Goal: Information Seeking & Learning: Find specific fact

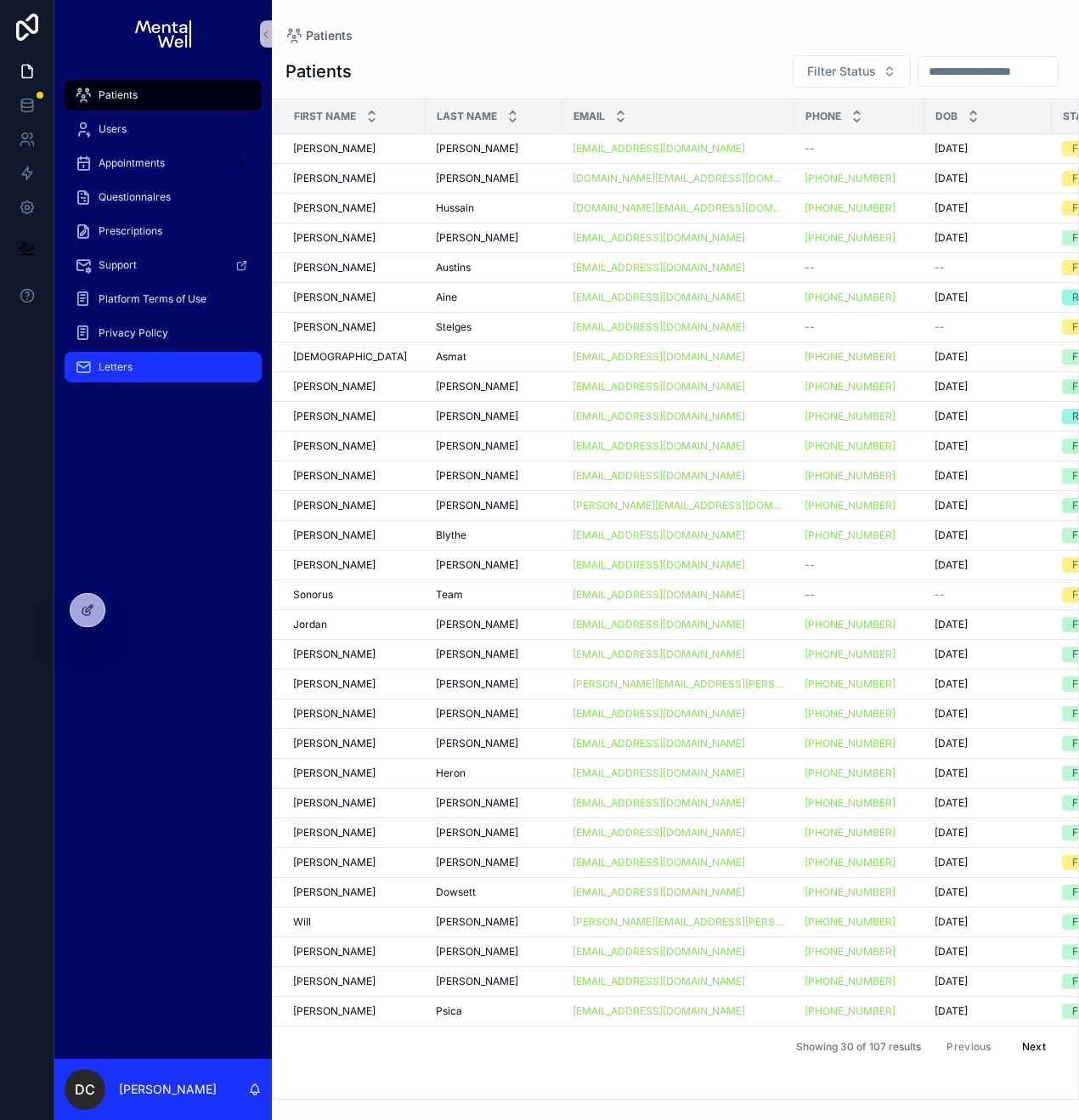
click at [115, 362] on span "Letters" at bounding box center [115, 366] width 34 height 14
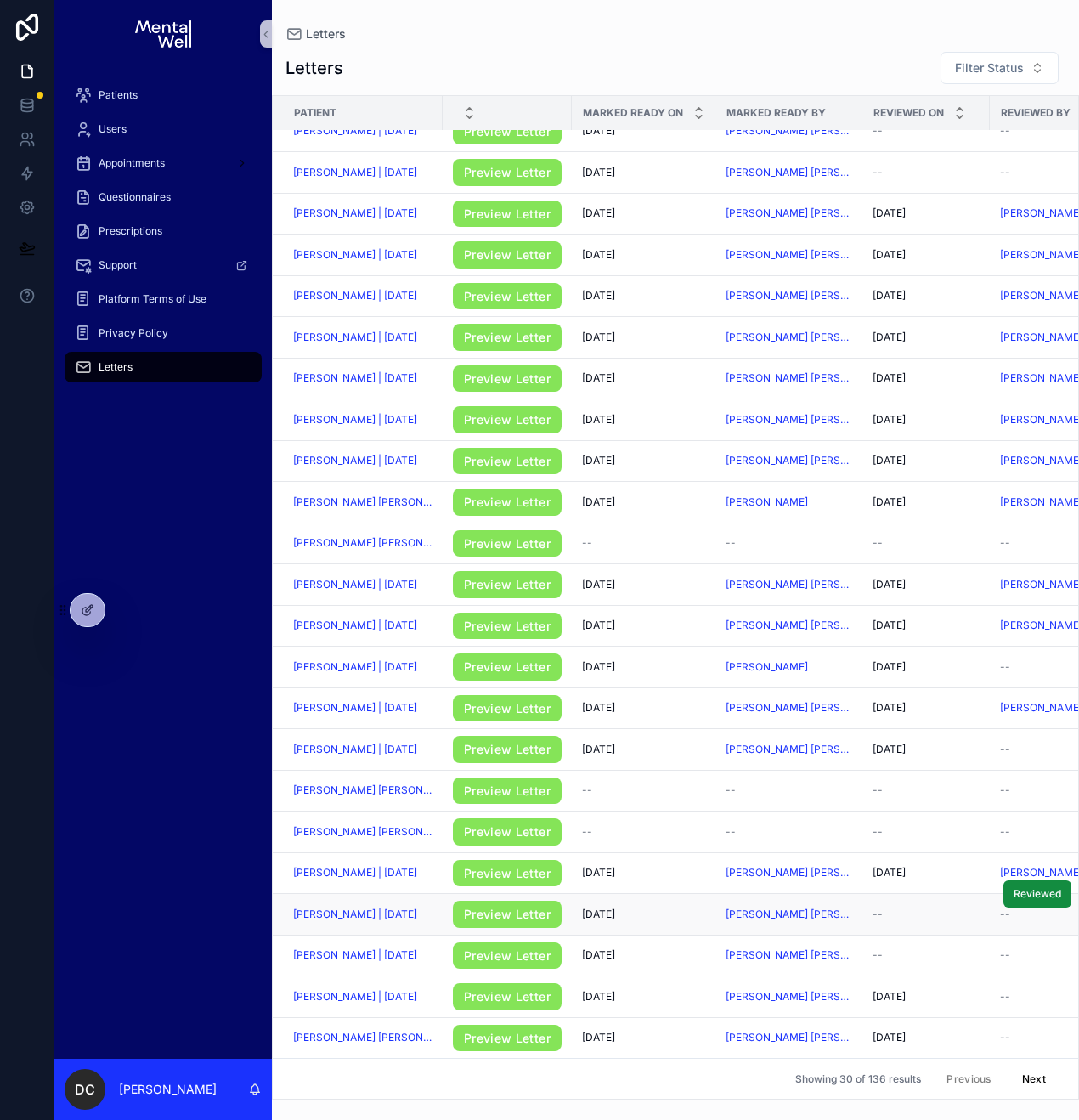
scroll to position [321, 179]
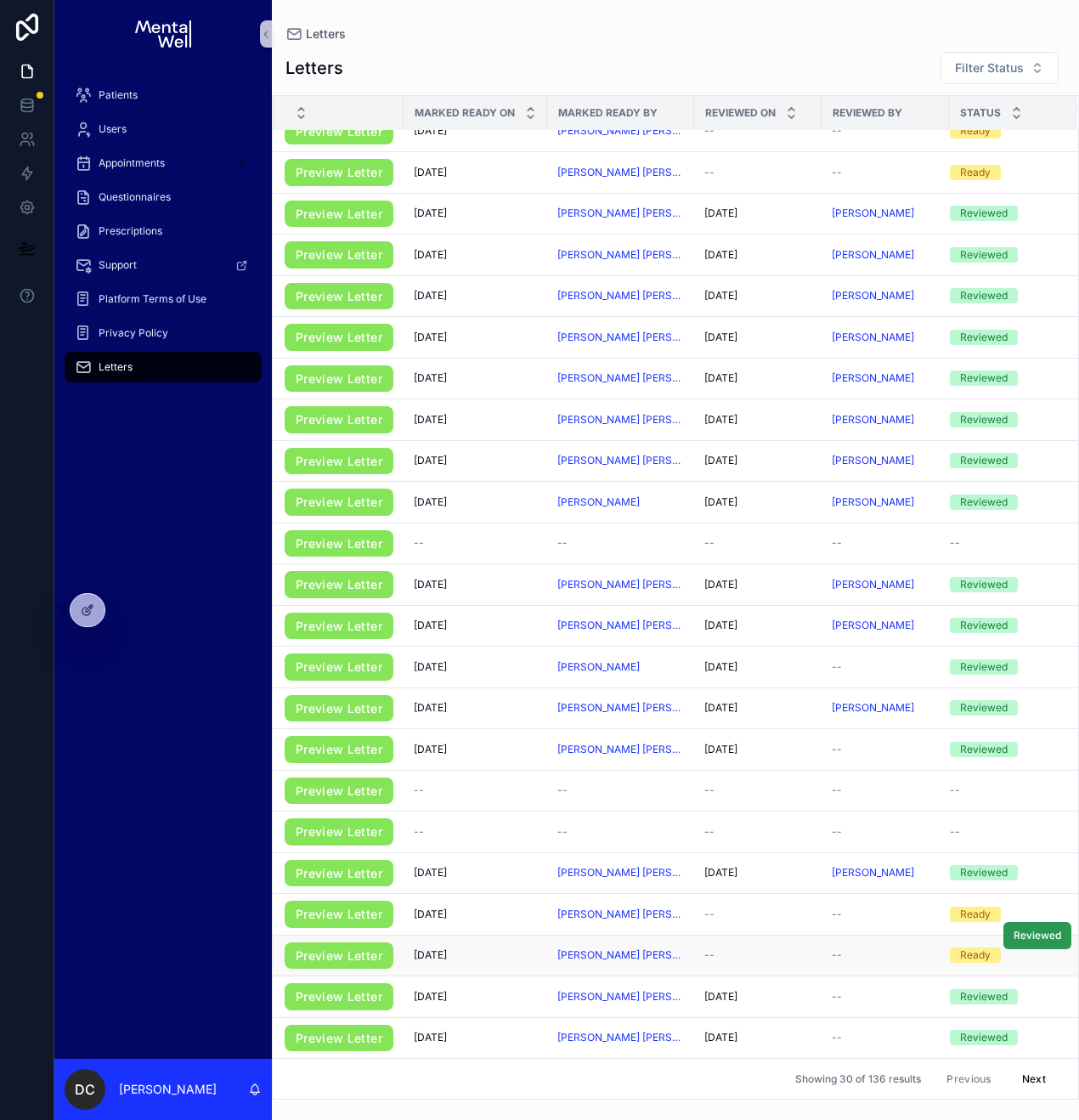
click at [1020, 929] on span "Reviewed" at bounding box center [1037, 935] width 48 height 14
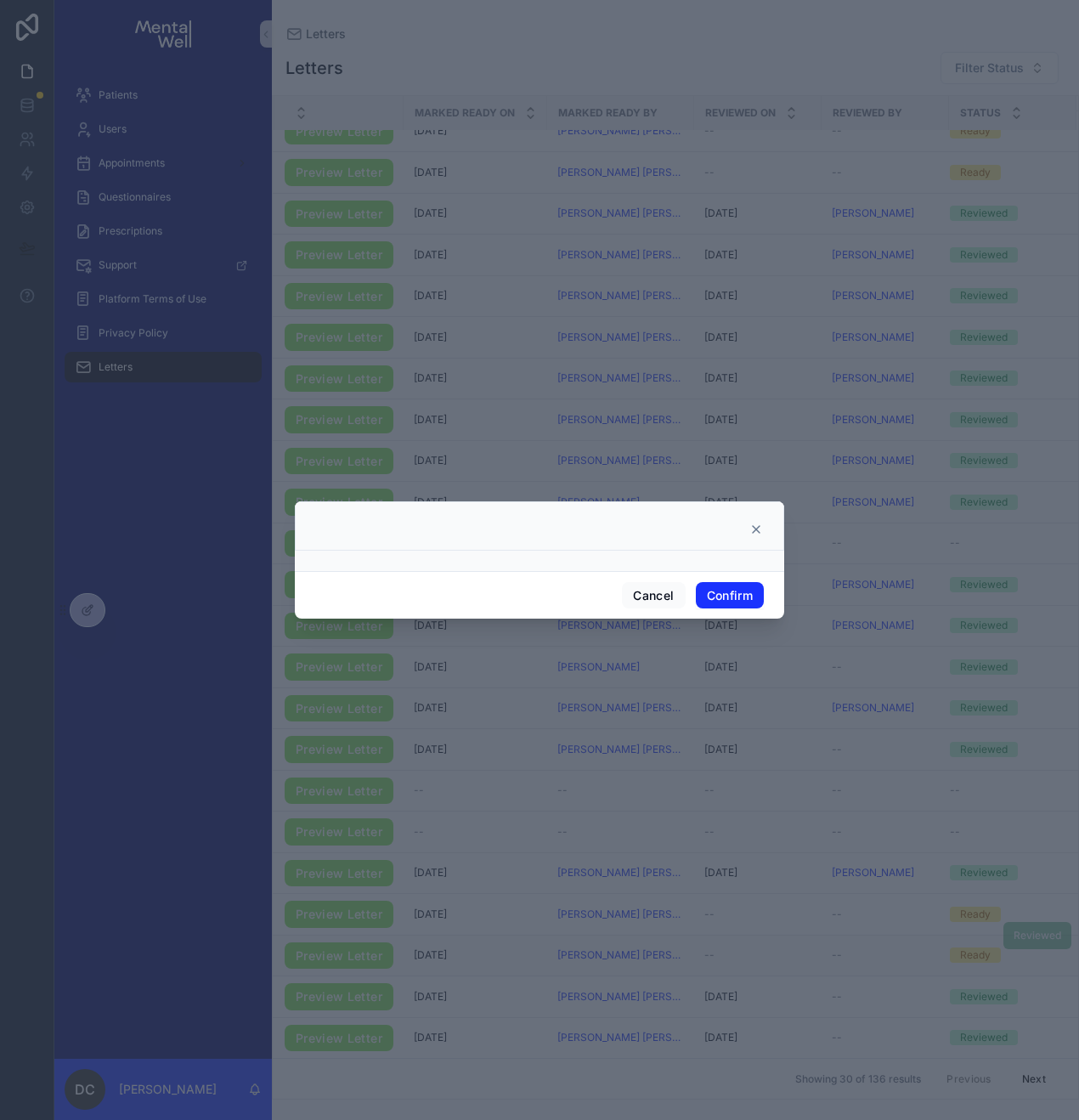
click at [738, 604] on button "Confirm" at bounding box center [729, 595] width 68 height 27
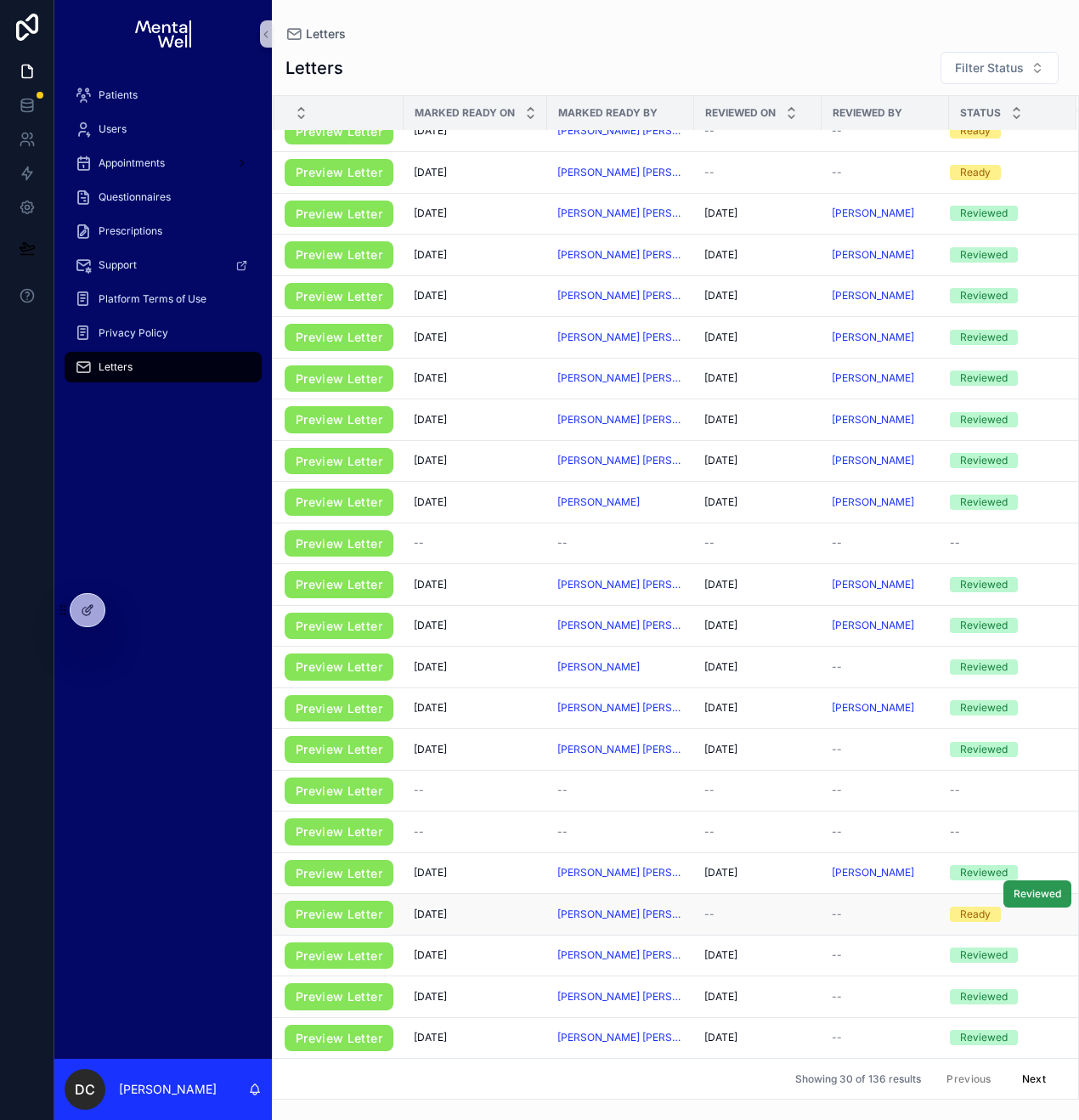
click at [1013, 887] on span "Reviewed" at bounding box center [1037, 894] width 48 height 14
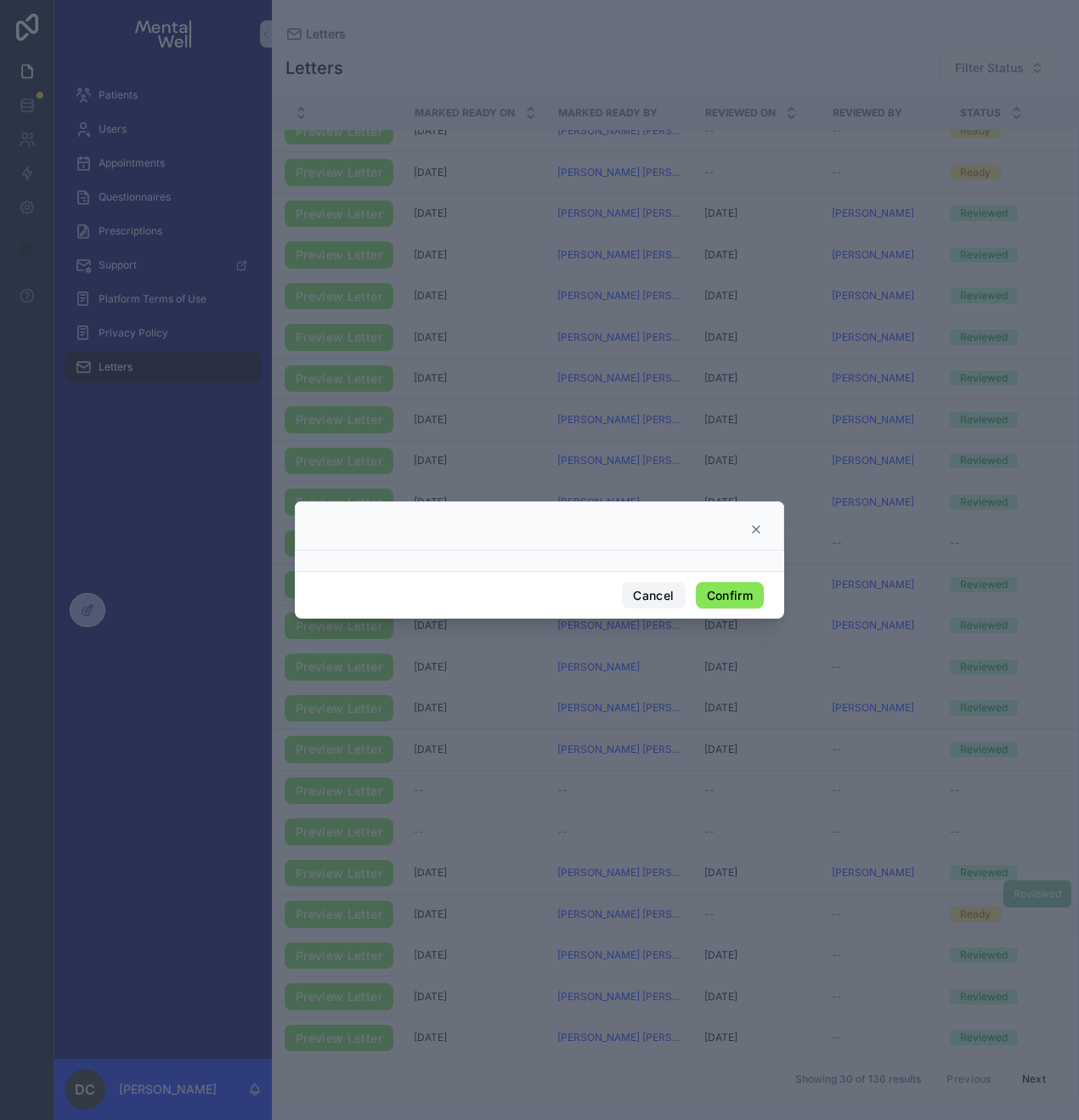
click at [646, 596] on button "Cancel" at bounding box center [654, 595] width 63 height 27
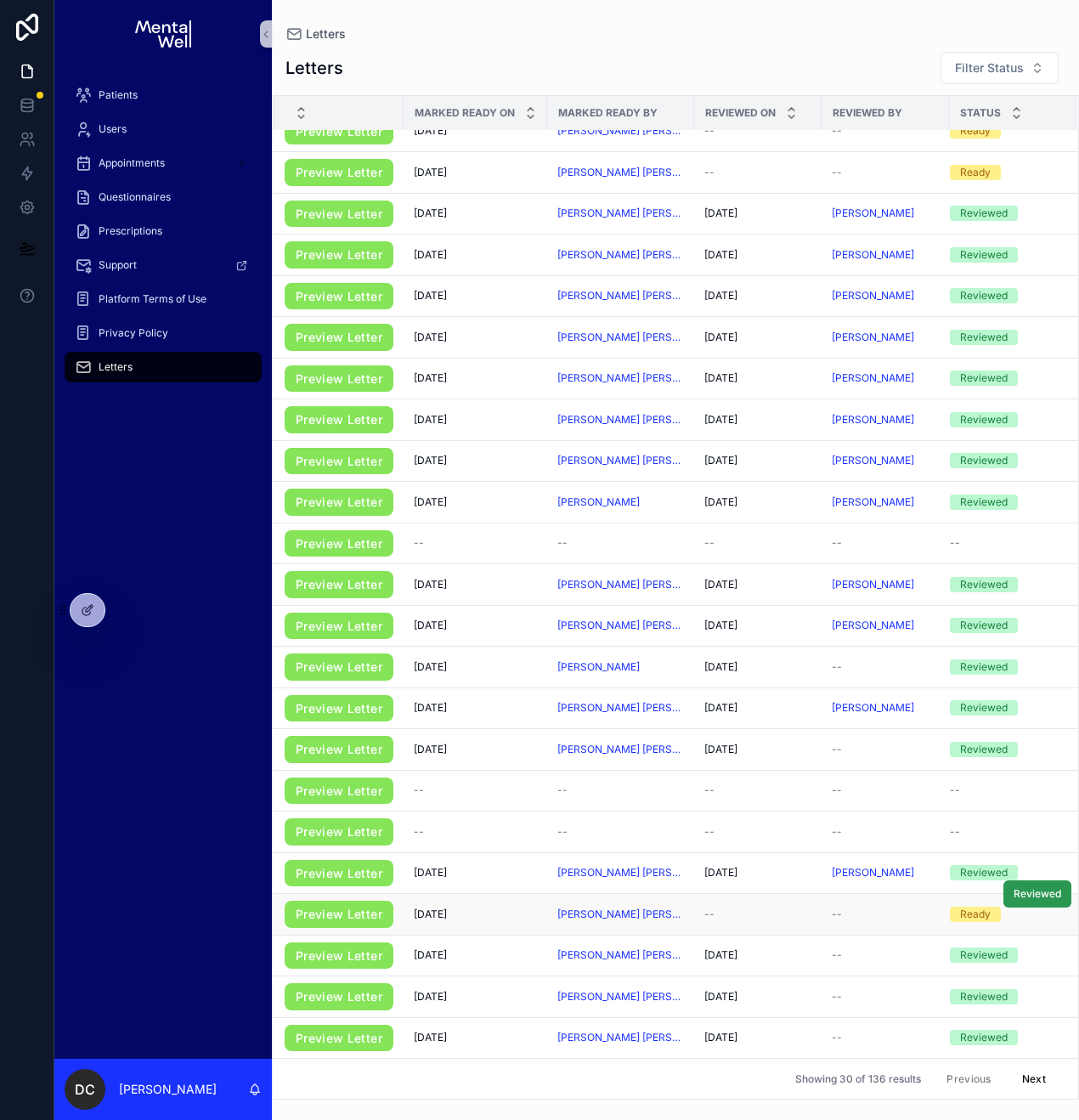
click at [1013, 887] on span "Reviewed" at bounding box center [1037, 894] width 48 height 14
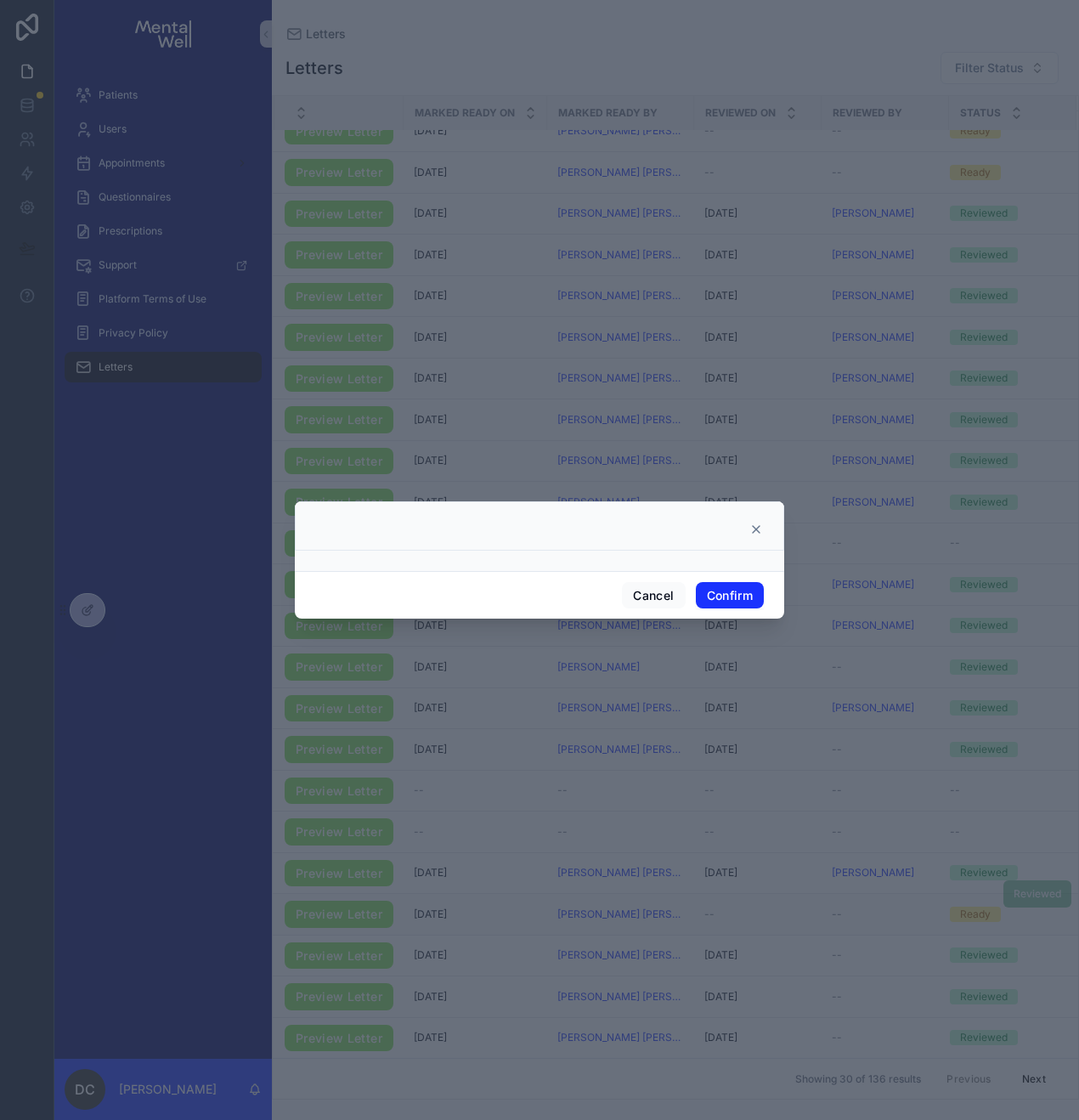
click at [705, 599] on button "Confirm" at bounding box center [729, 595] width 68 height 27
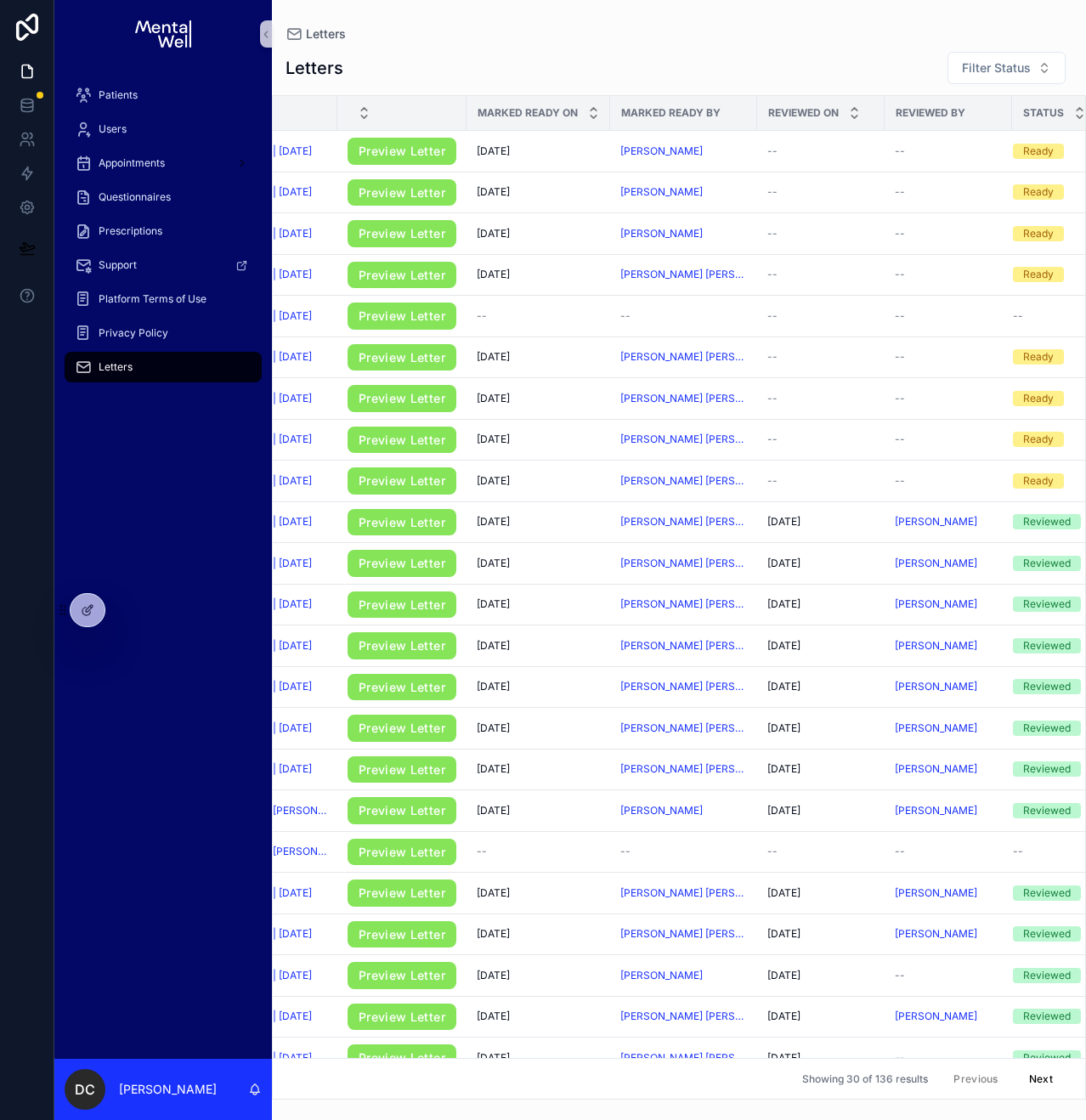
scroll to position [0, 172]
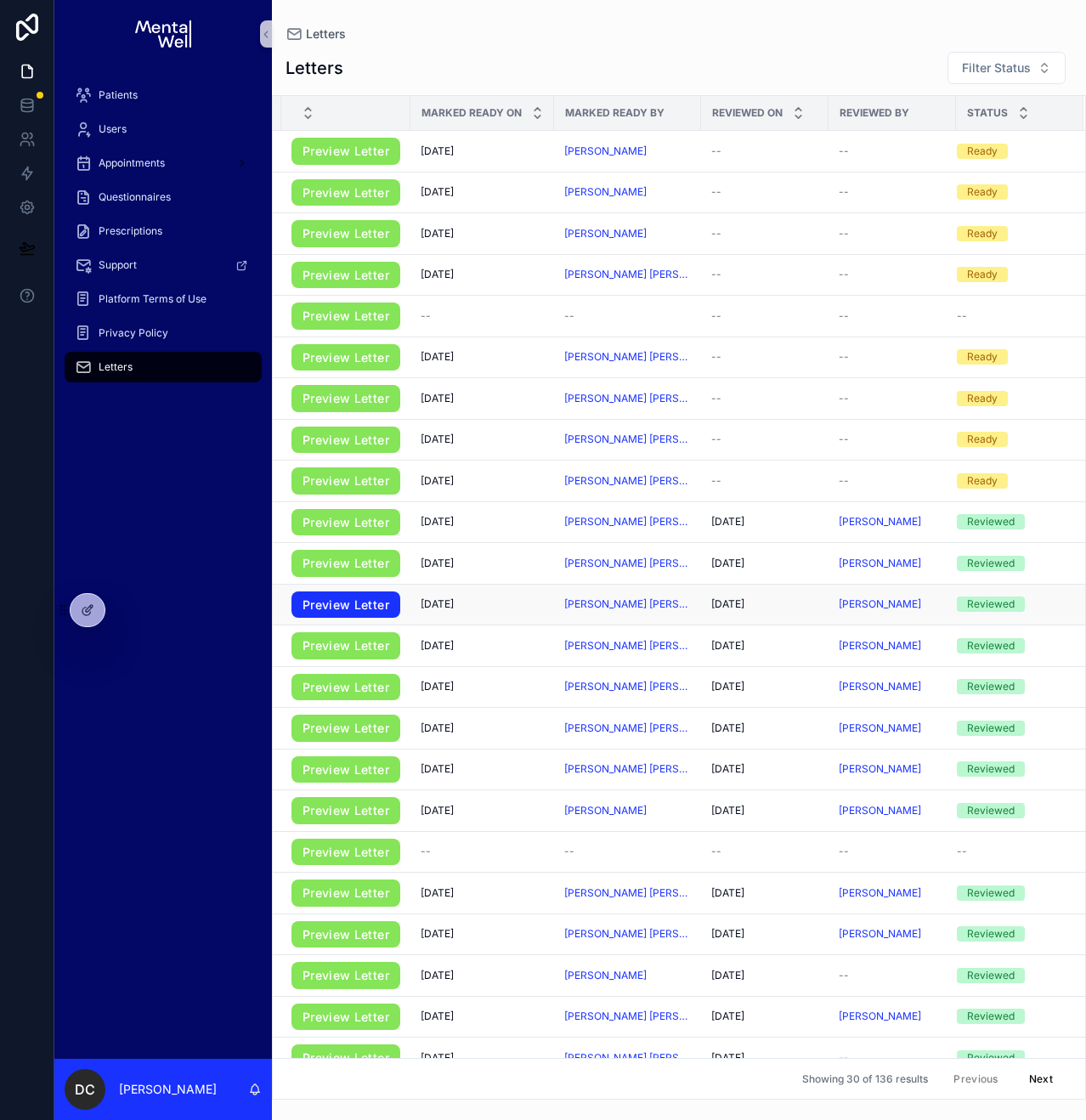
click at [382, 605] on link "Preview Letter" at bounding box center [345, 605] width 109 height 27
click at [166, 98] on div "Patients" at bounding box center [163, 95] width 177 height 27
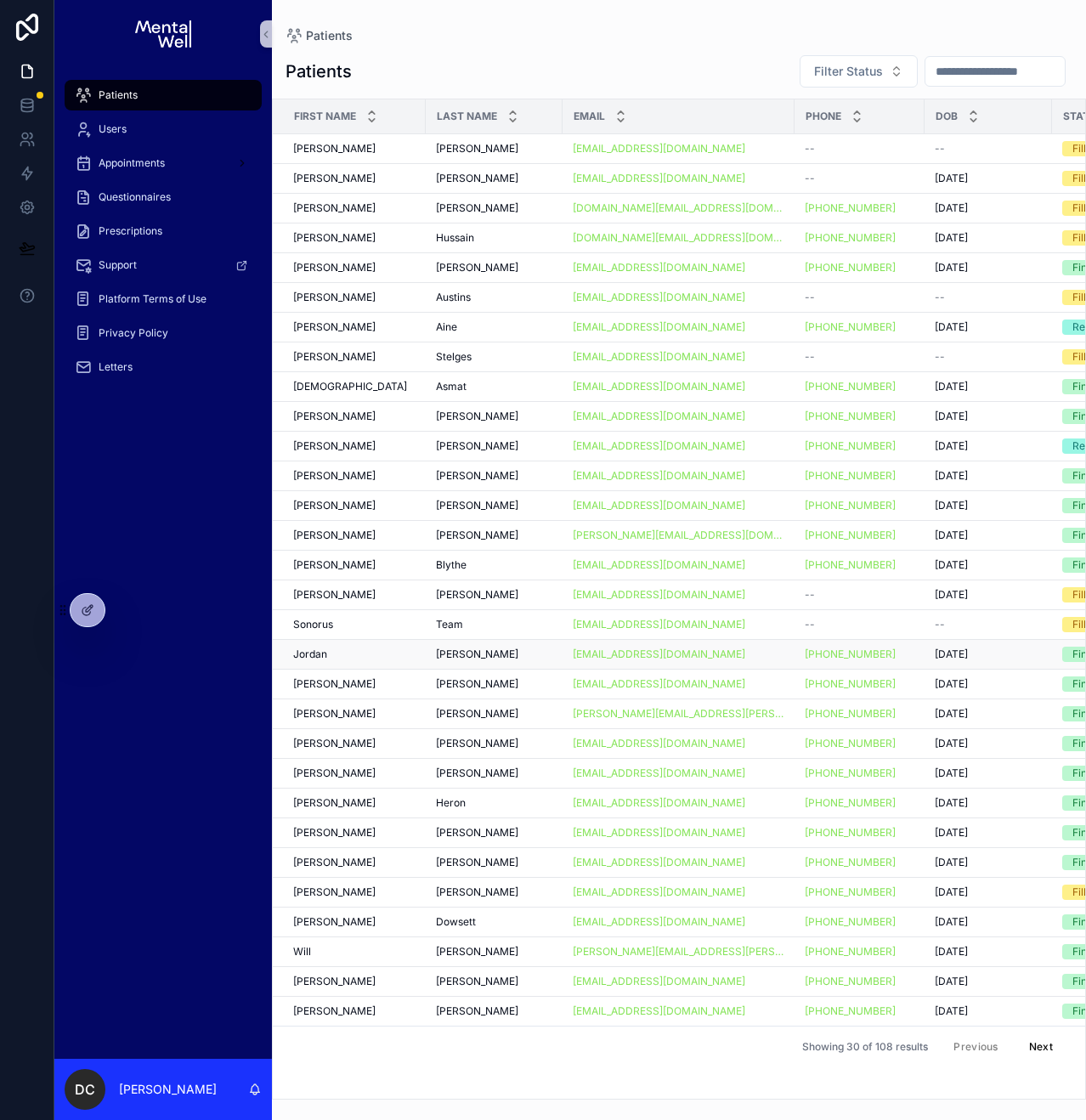
click at [380, 652] on div "[PERSON_NAME]" at bounding box center [354, 654] width 123 height 14
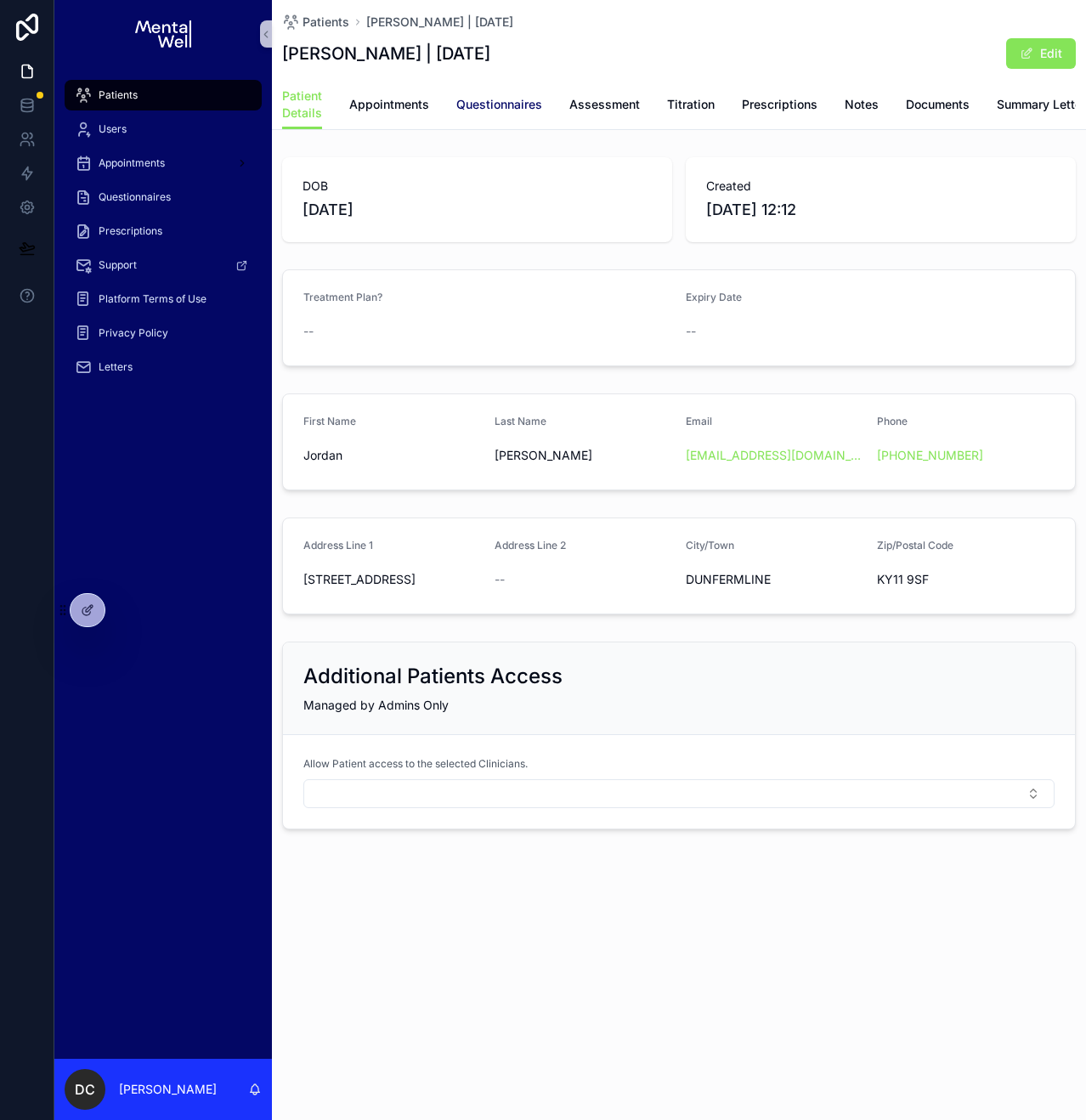
click at [522, 104] on span "Questionnaires" at bounding box center [499, 104] width 86 height 17
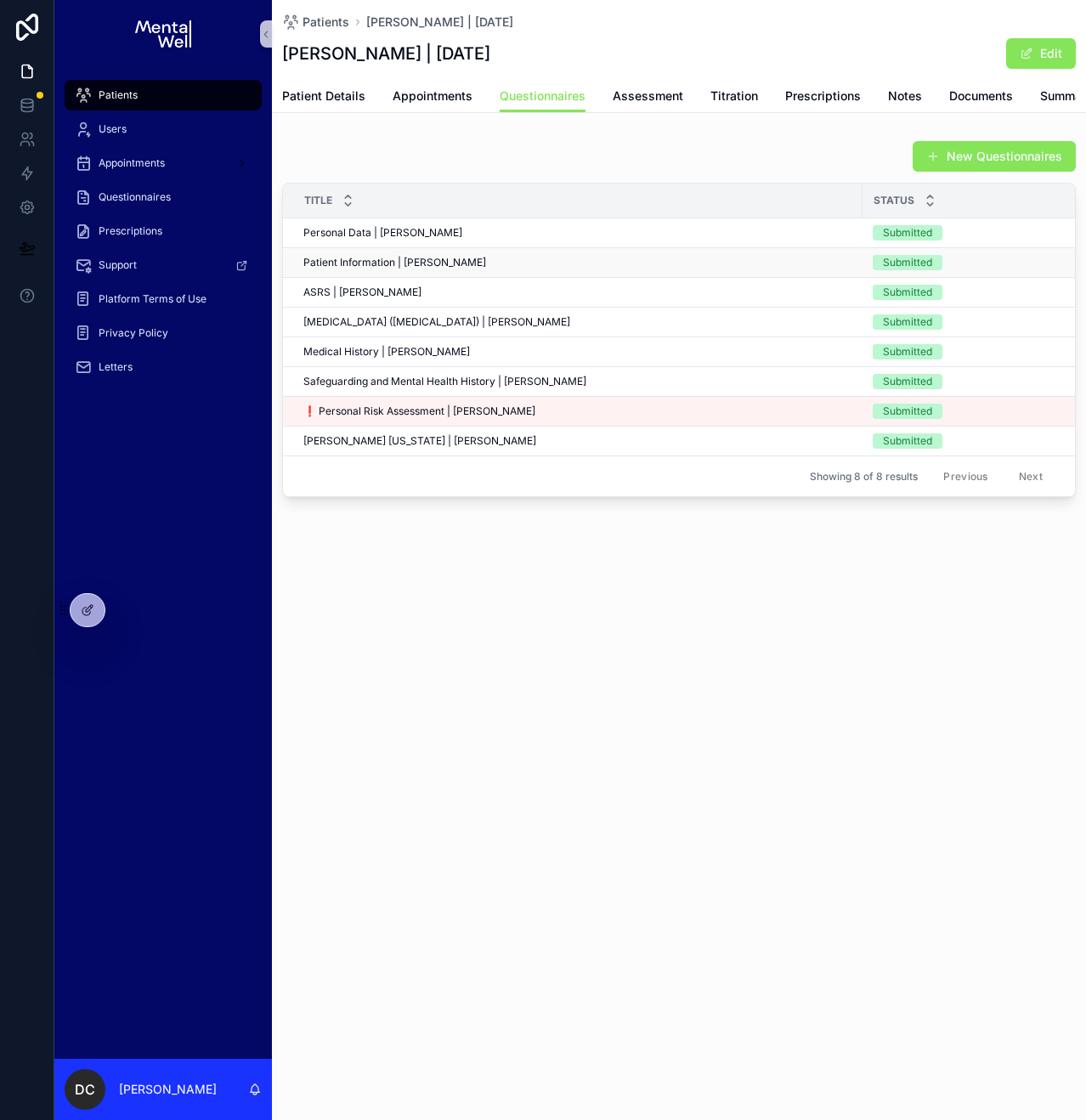
click at [419, 270] on span "Patient Information | [PERSON_NAME]" at bounding box center [394, 262] width 183 height 14
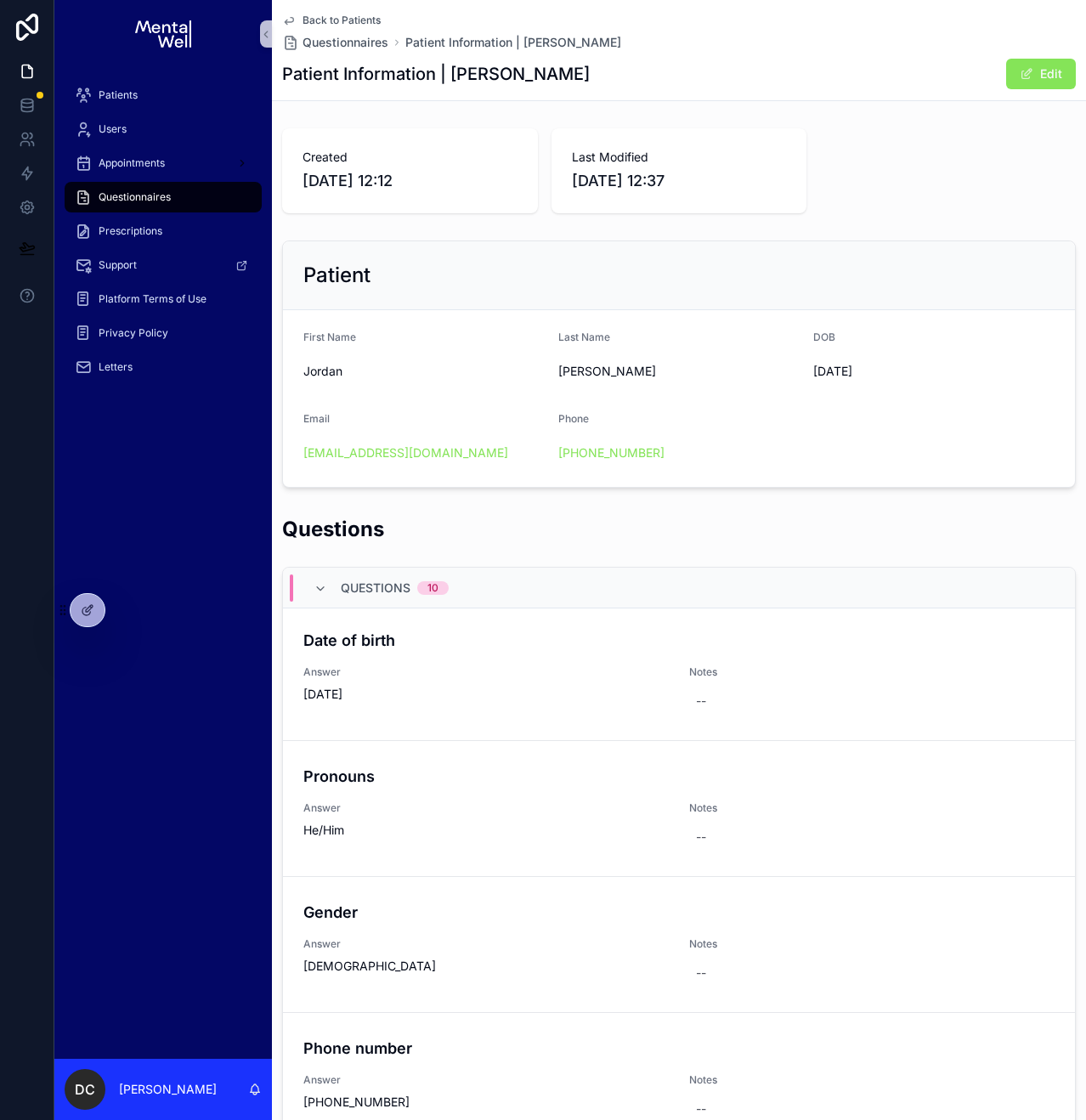
scroll to position [284, 0]
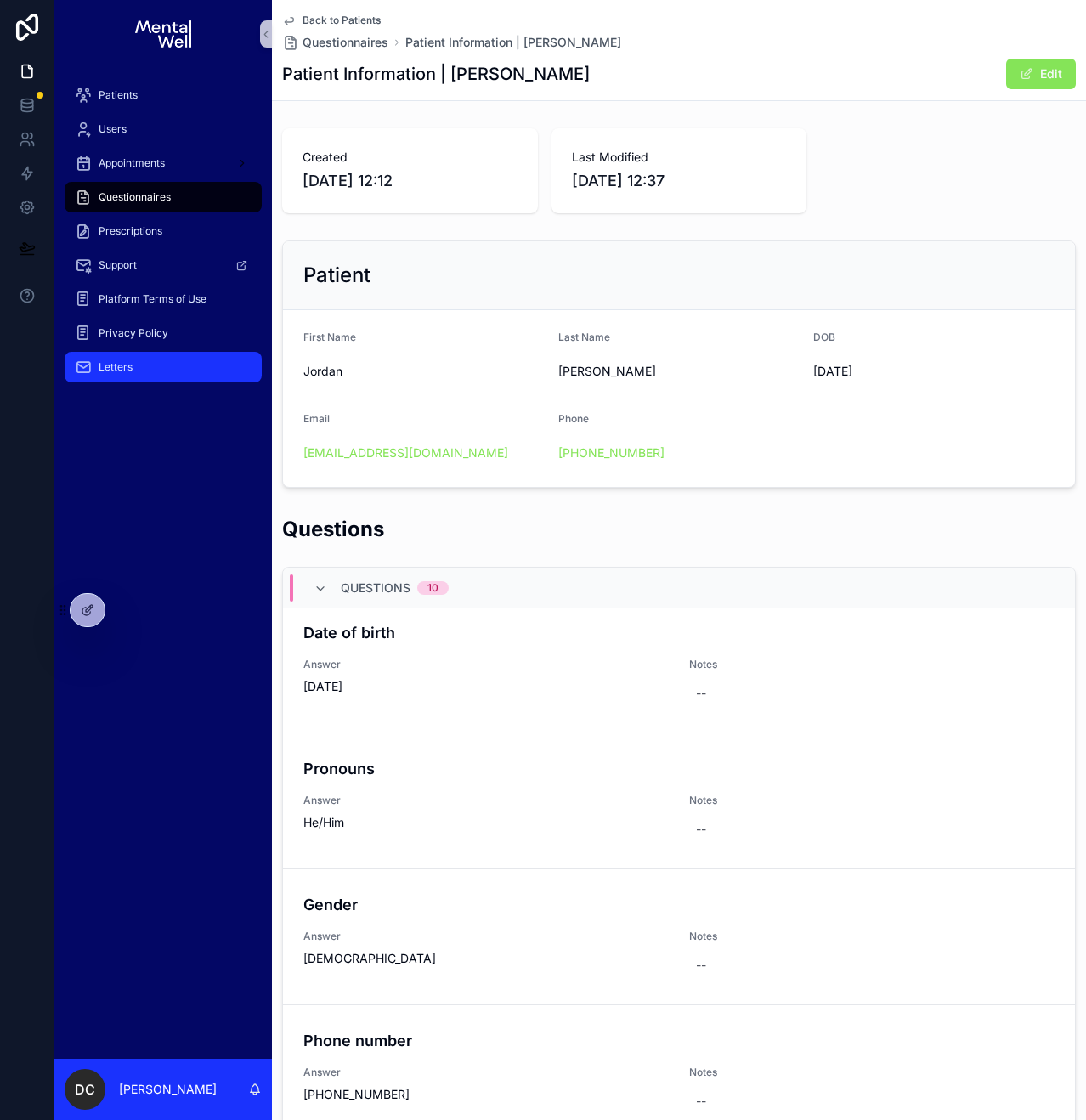
click at [129, 370] on span "Letters" at bounding box center [115, 366] width 34 height 14
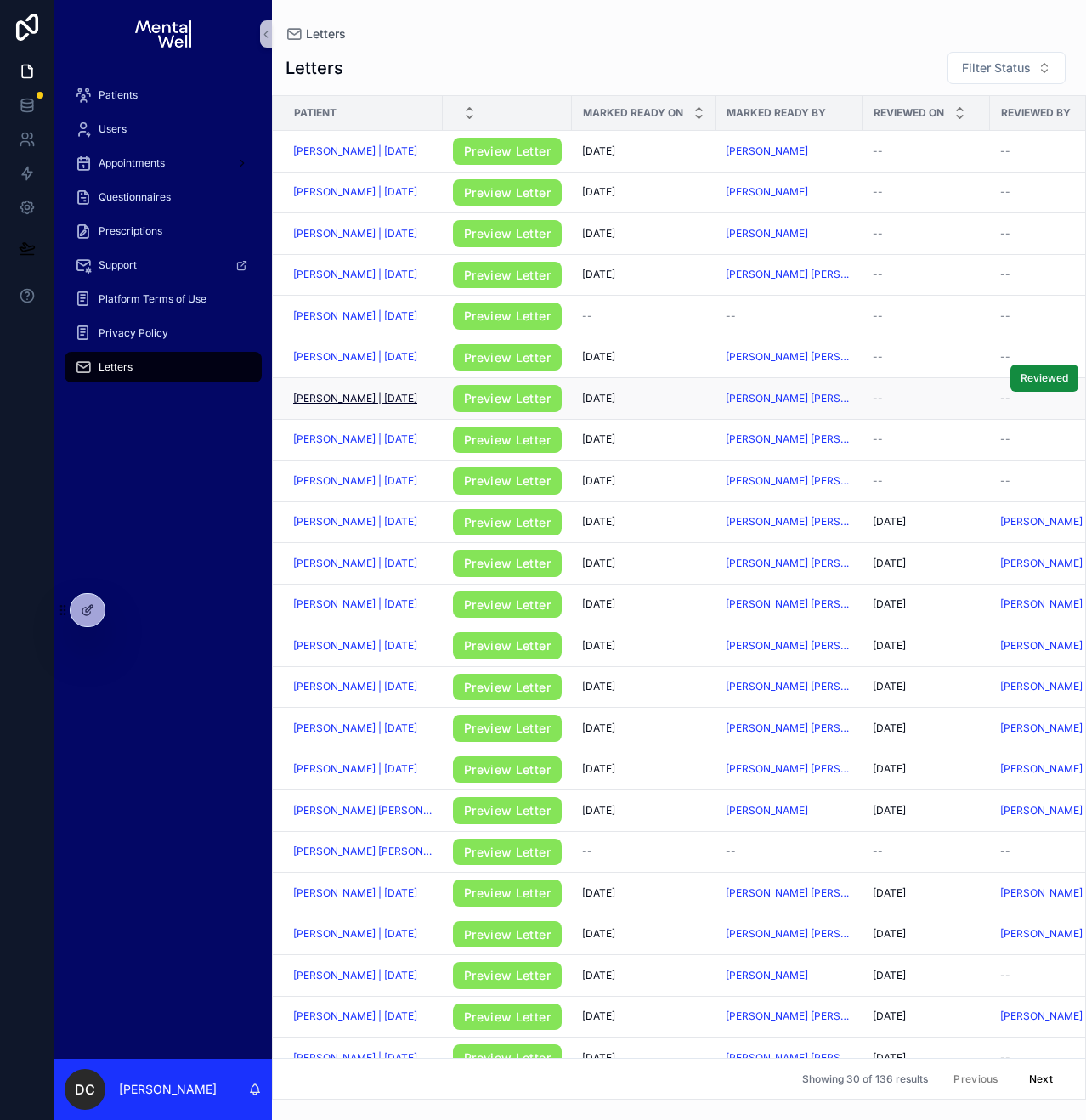
click at [359, 398] on span "[PERSON_NAME] | [DATE]" at bounding box center [355, 398] width 124 height 14
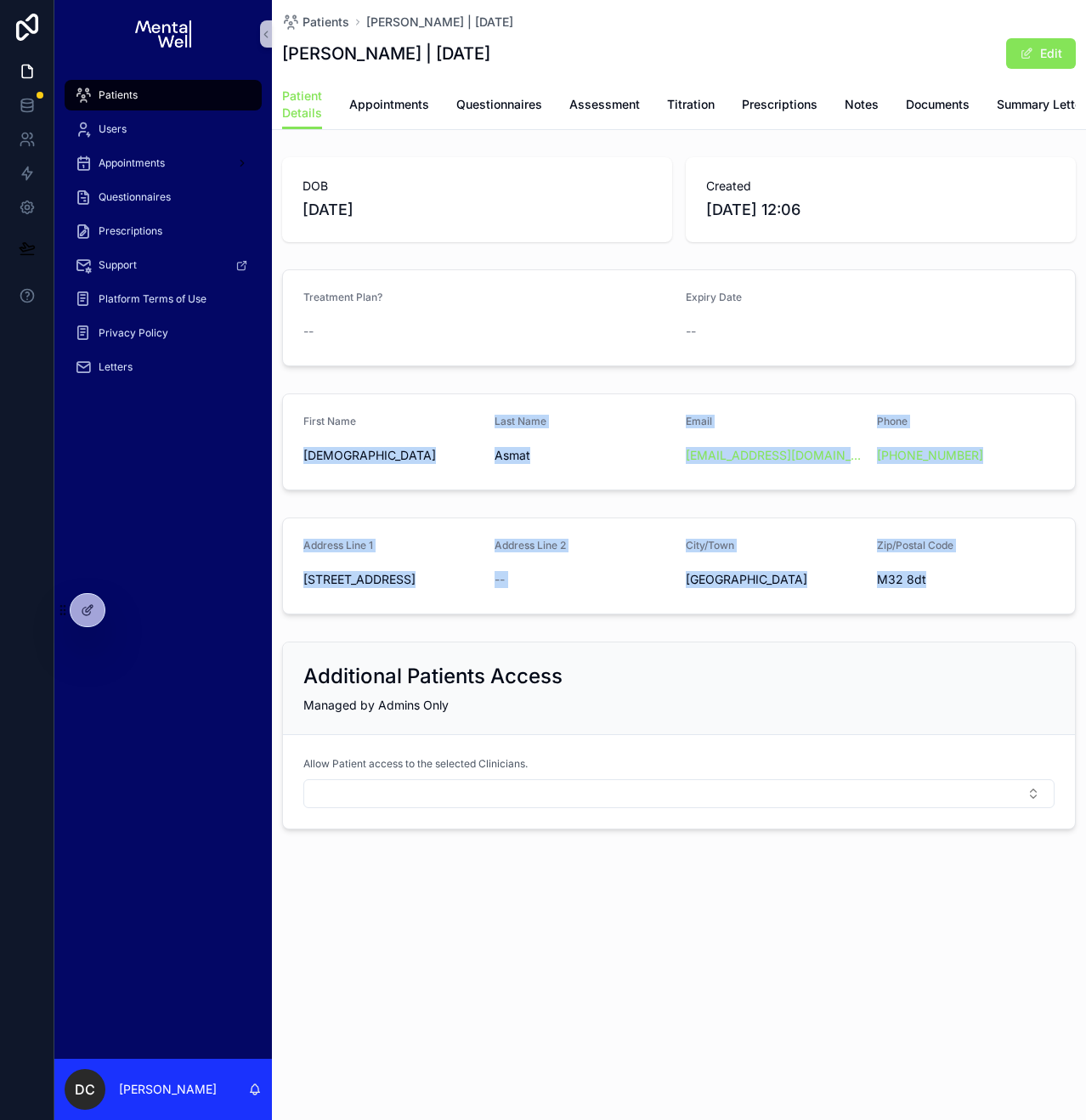
drag, startPoint x: 303, startPoint y: 468, endPoint x: 929, endPoint y: 591, distance: 638.0
click at [929, 591] on div "DOB [DEMOGRAPHIC_DATA] Created [DATE] 12:06 Treatment Plan? -- Expiry Date -- F…" at bounding box center [678, 493] width 814 height 685
click at [929, 588] on span "M32 8dt" at bounding box center [965, 579] width 178 height 17
drag, startPoint x: 303, startPoint y: 434, endPoint x: 924, endPoint y: 589, distance: 640.1
click at [924, 589] on div "DOB [DEMOGRAPHIC_DATA] Created [DATE] 12:06 Treatment Plan? -- Expiry Date -- F…" at bounding box center [678, 493] width 814 height 685
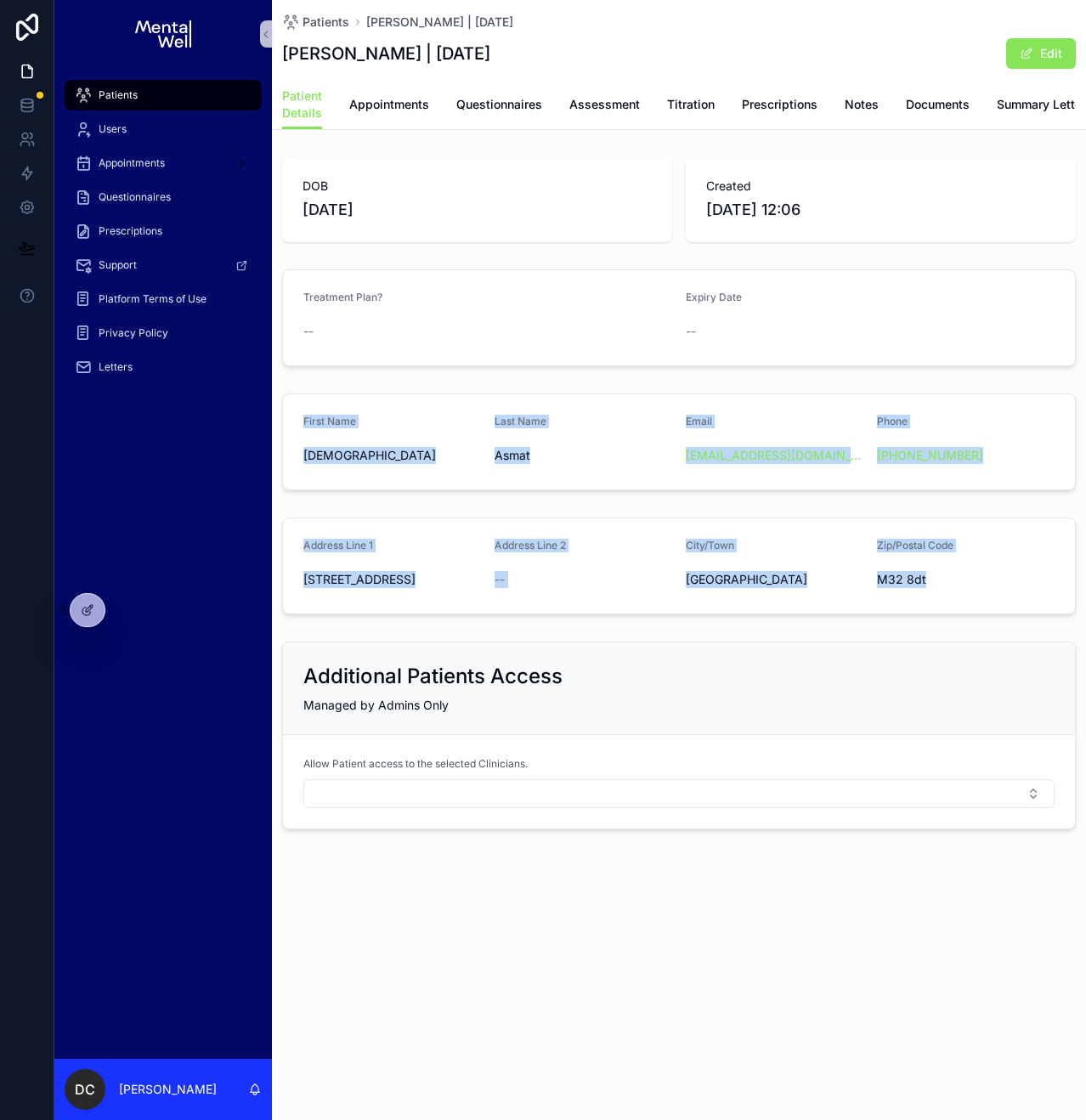
copy div "First Name Hafsah Last Name Asmat Email [EMAIL_ADDRESS][DOMAIN_NAME] Phone [PHO…"
click at [176, 89] on div "Patients" at bounding box center [163, 95] width 177 height 27
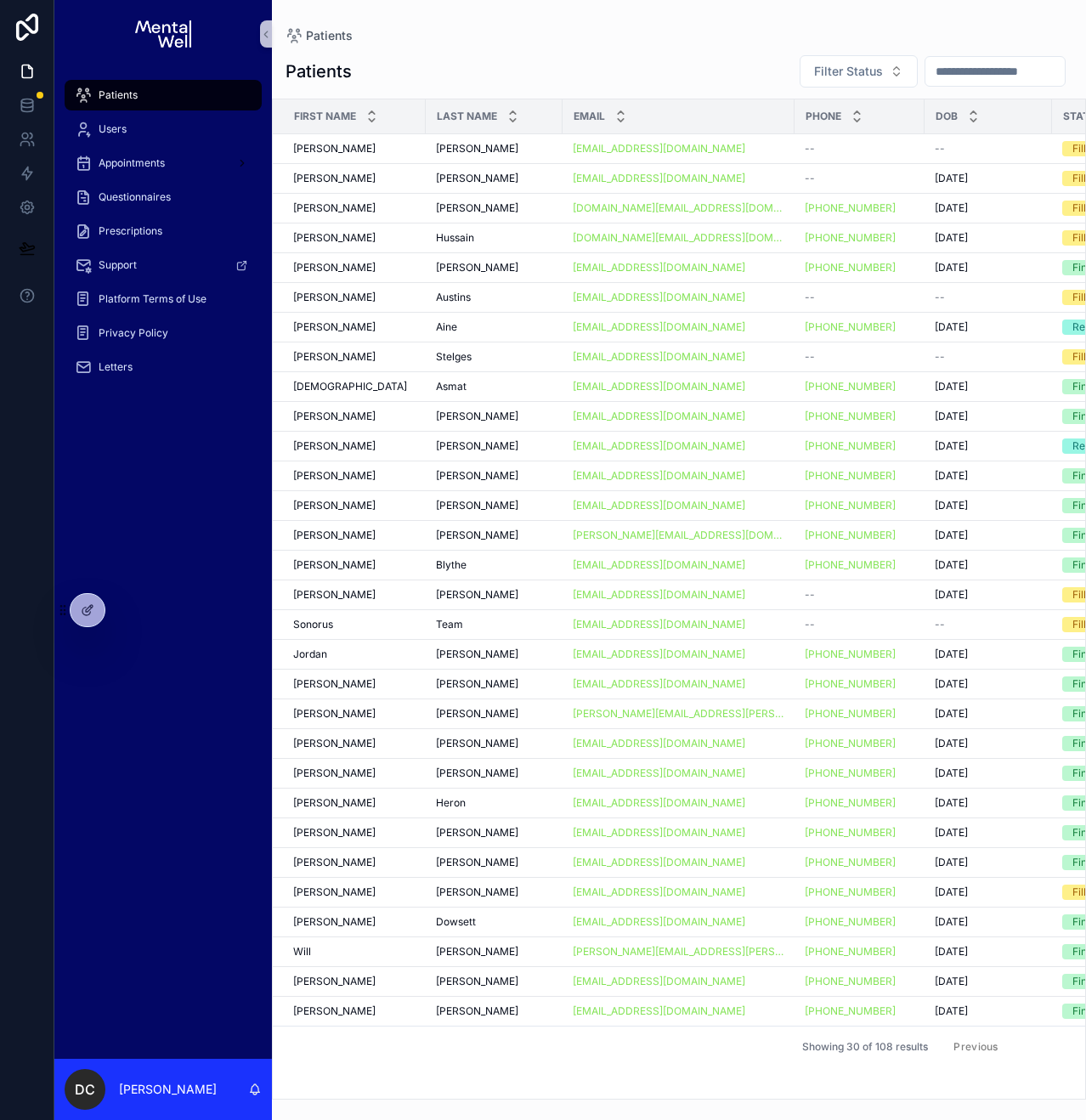
click at [1035, 1046] on button "Next" at bounding box center [1041, 1046] width 48 height 26
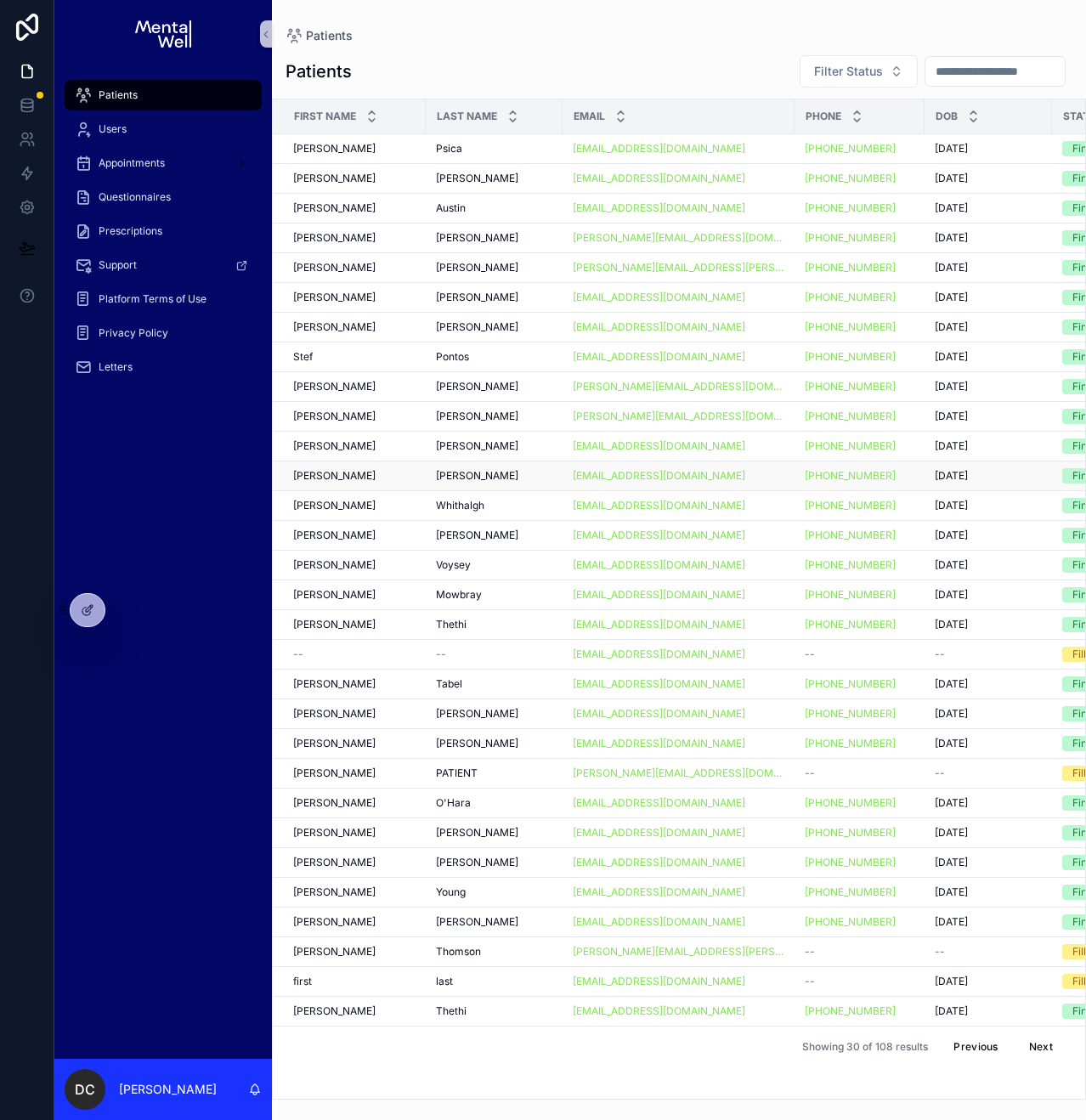
click at [355, 477] on div "[PERSON_NAME] [PERSON_NAME]" at bounding box center [354, 475] width 123 height 14
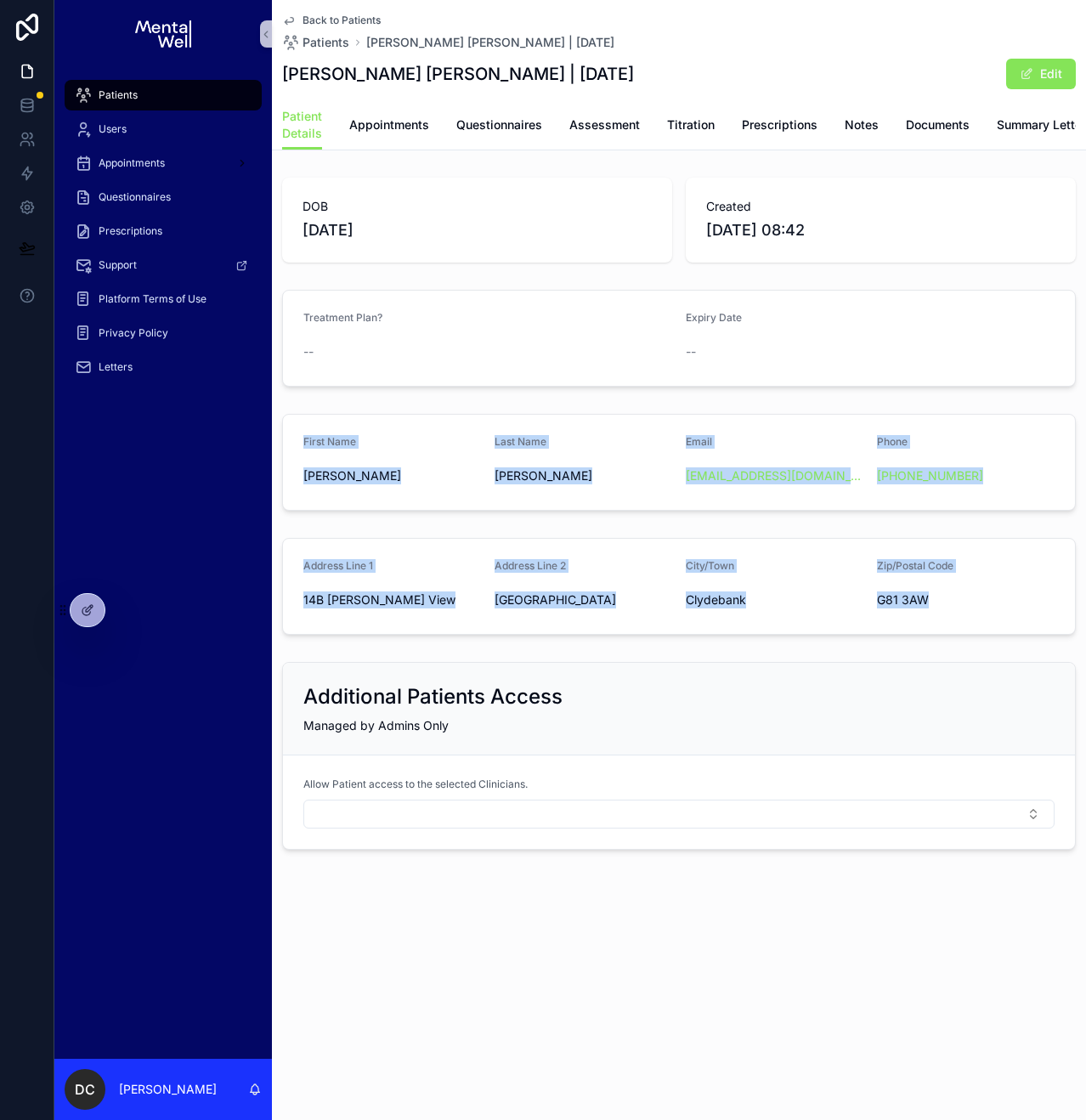
drag, startPoint x: 302, startPoint y: 454, endPoint x: 958, endPoint y: 624, distance: 677.7
click at [958, 624] on div "DOB [DEMOGRAPHIC_DATA] Created [DATE] 08:42 Treatment Plan? -- Expiry Date -- F…" at bounding box center [678, 513] width 814 height 685
click at [920, 602] on div "G81 3AW" at bounding box center [965, 600] width 178 height 27
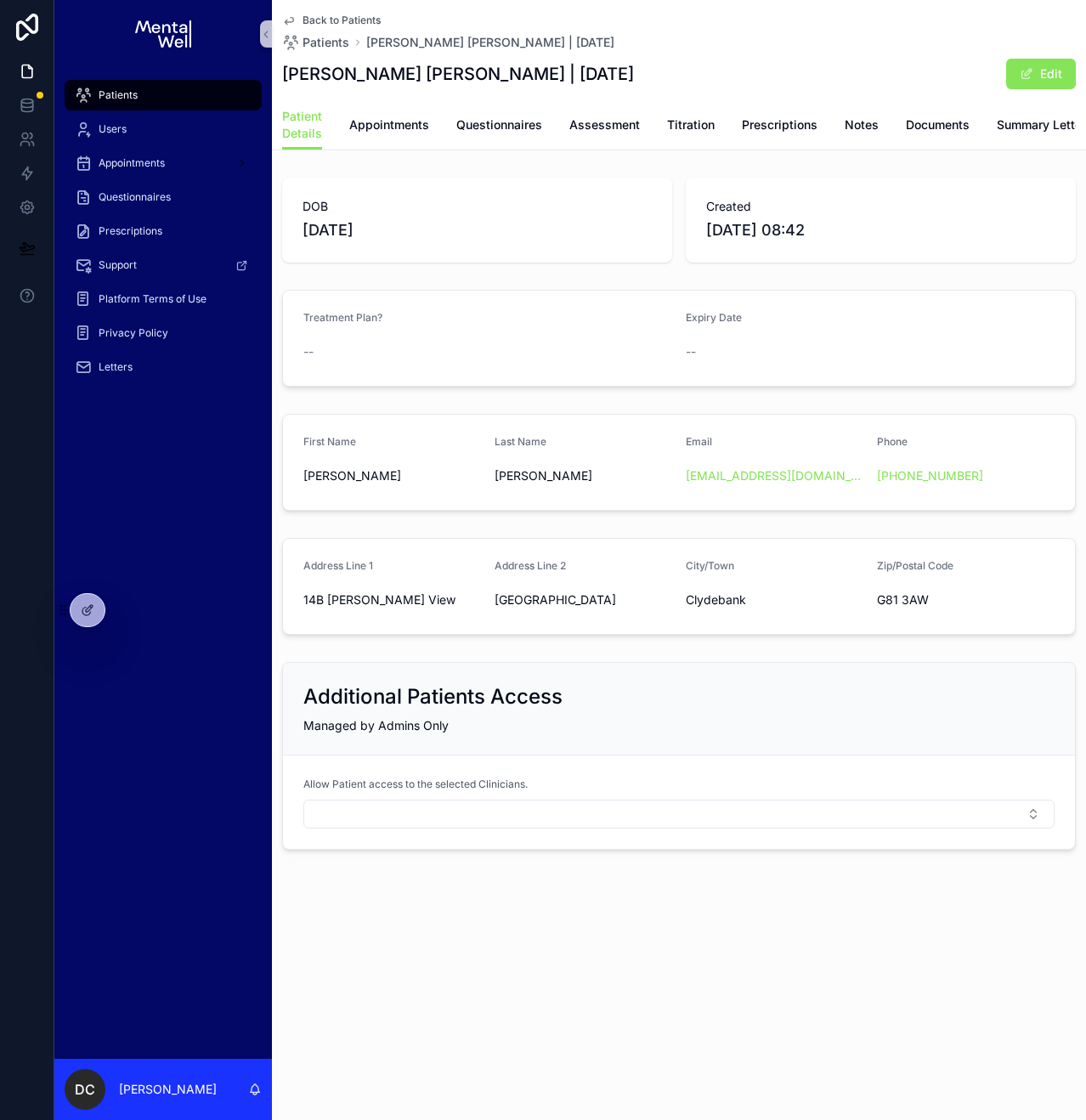
drag, startPoint x: 304, startPoint y: 243, endPoint x: 393, endPoint y: 248, distance: 89.1
click at [393, 243] on span "[DATE]" at bounding box center [476, 230] width 349 height 23
drag, startPoint x: 459, startPoint y: 72, endPoint x: 547, endPoint y: 71, distance: 88.0
click at [547, 71] on h1 "[PERSON_NAME] [PERSON_NAME] | [DATE]" at bounding box center [458, 74] width 352 height 23
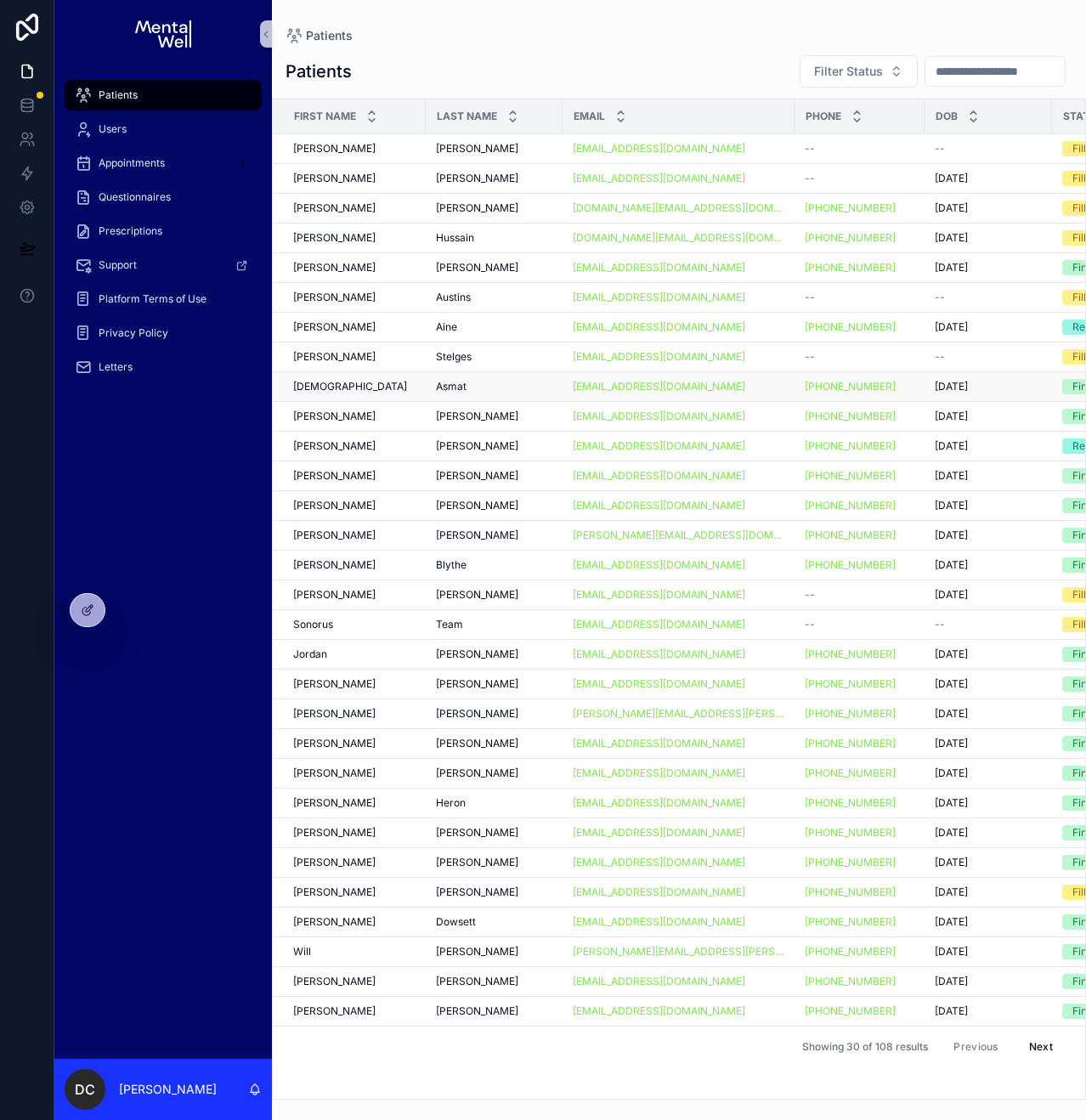
click at [348, 386] on div "Hafsah Hafsah" at bounding box center [354, 386] width 123 height 14
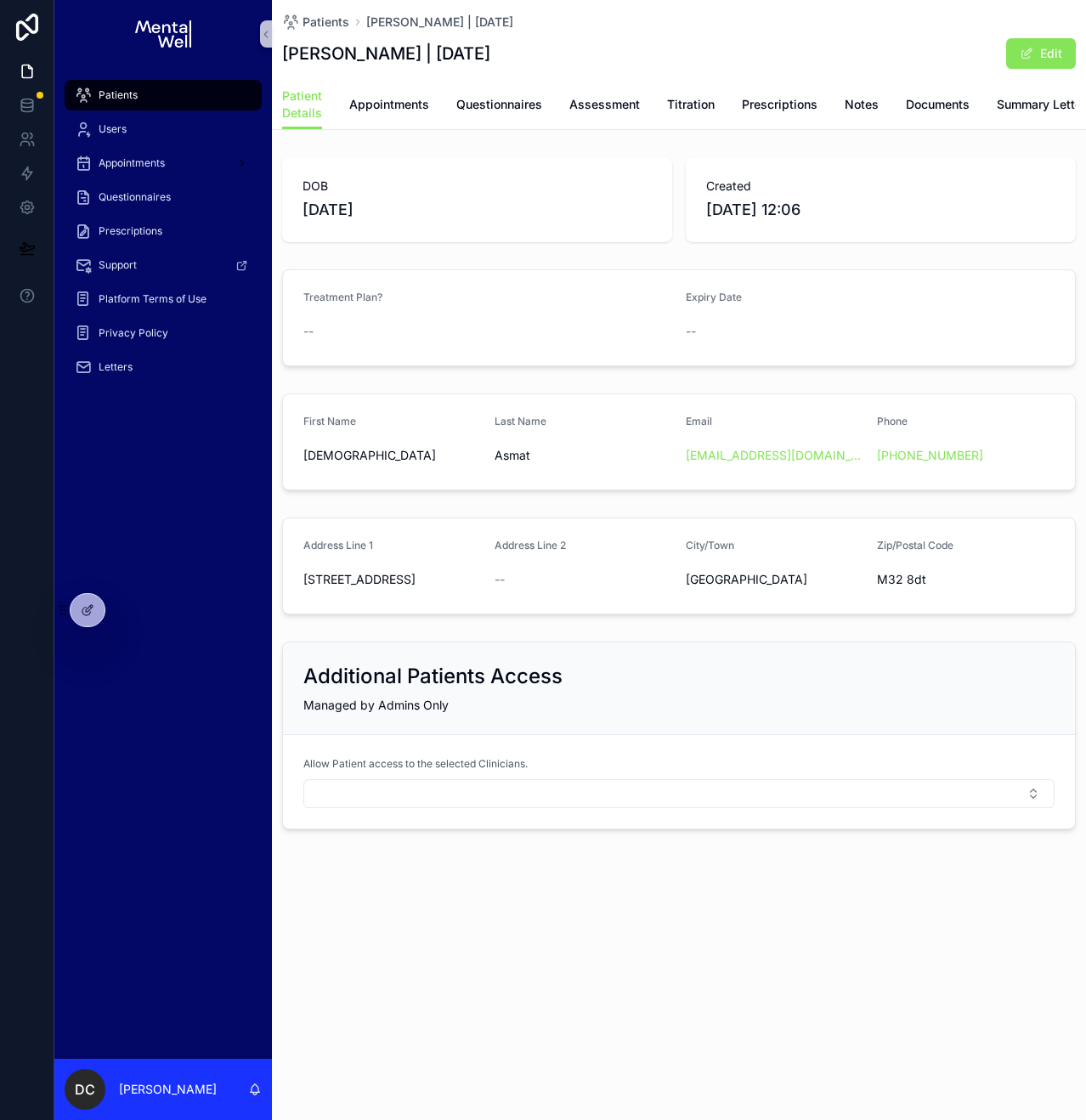
click at [418, 51] on h1 "[PERSON_NAME] | [DATE]" at bounding box center [386, 53] width 208 height 23
drag, startPoint x: 411, startPoint y: 52, endPoint x: 502, endPoint y: 51, distance: 91.0
click at [491, 51] on h1 "[PERSON_NAME] | [DATE]" at bounding box center [386, 53] width 208 height 23
copy h1 "[DATE]"
click at [184, 97] on div "Patients" at bounding box center [163, 95] width 177 height 27
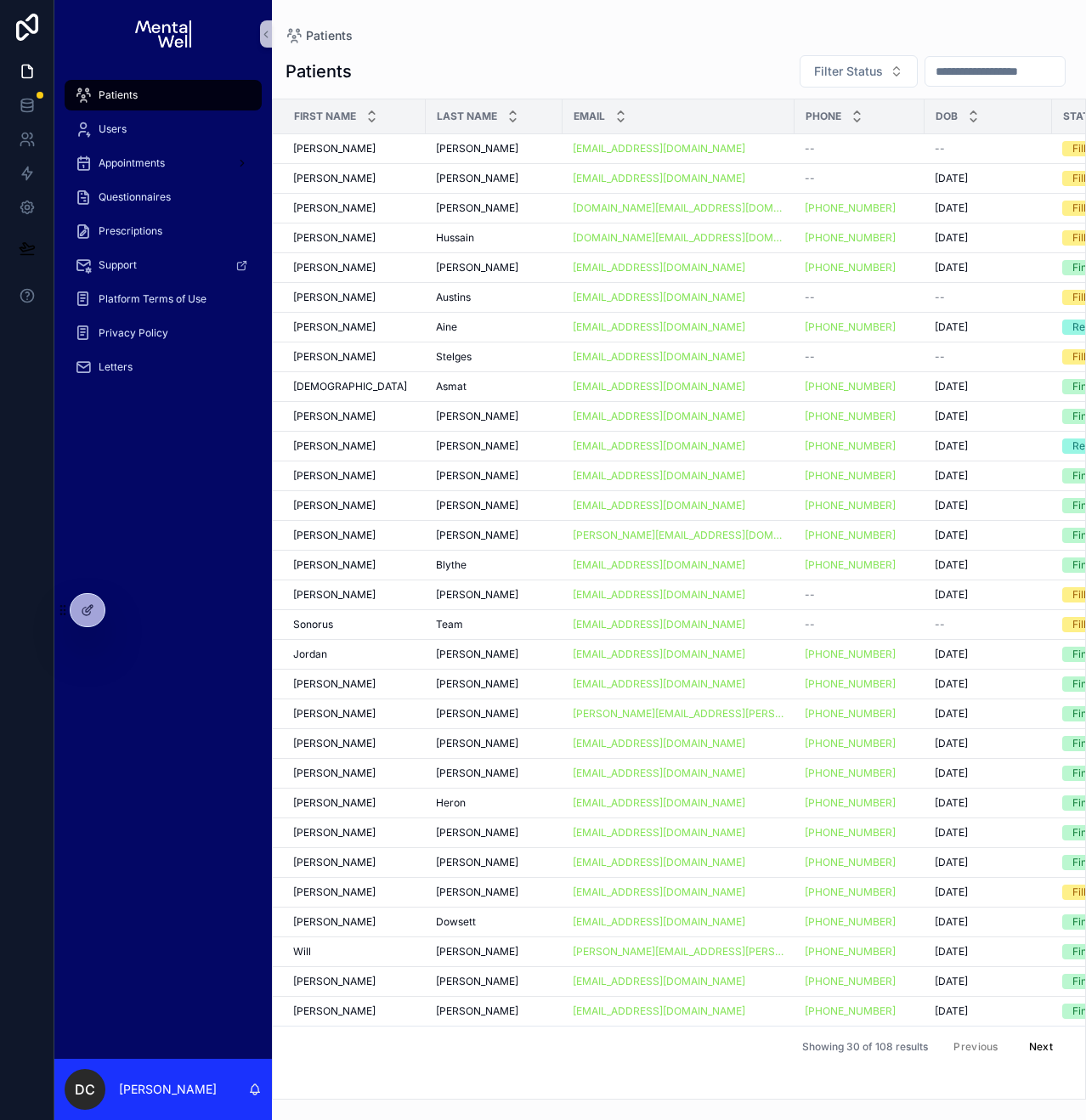
click at [981, 78] on input "scrollable content" at bounding box center [995, 71] width 140 height 23
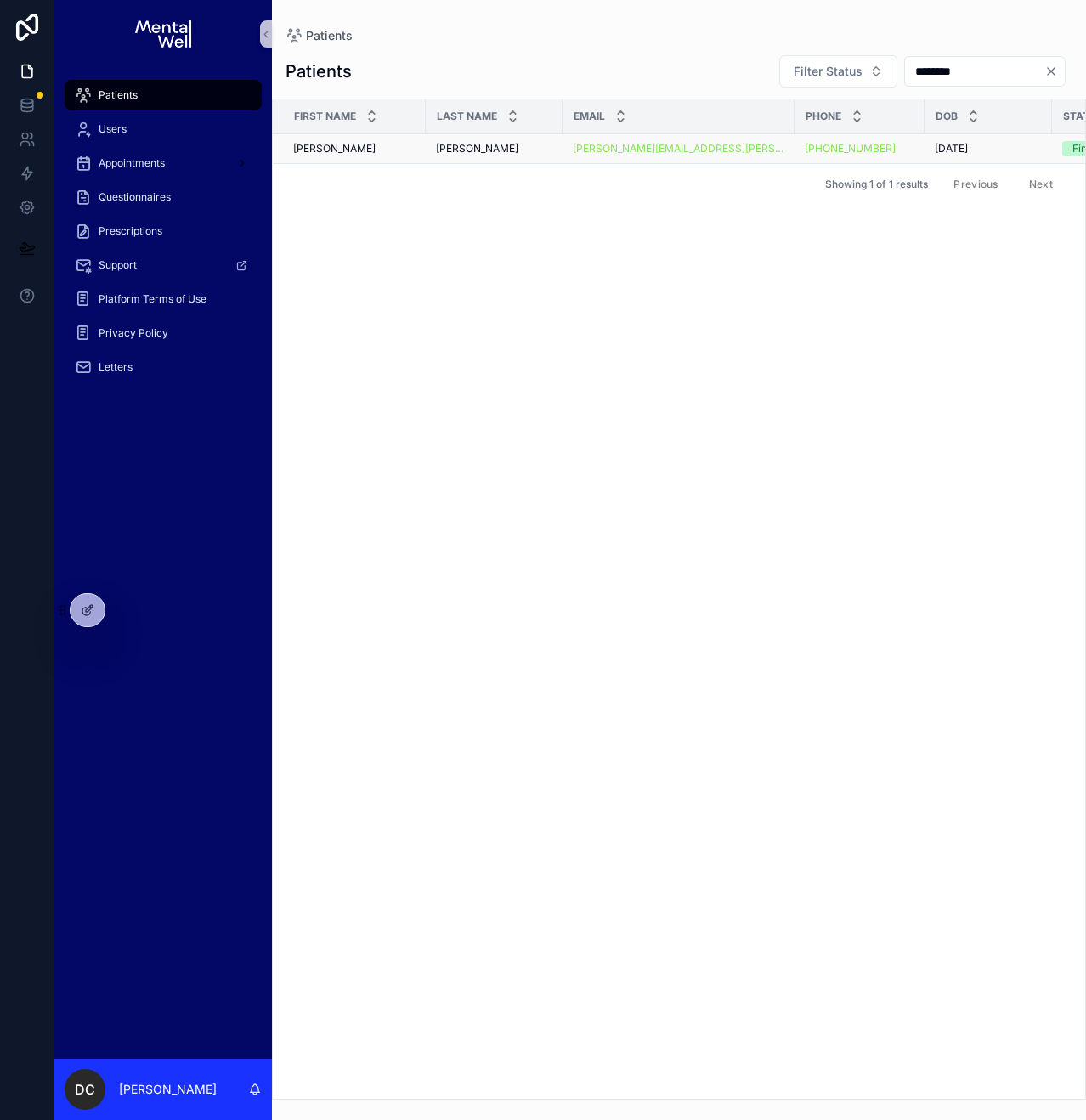
type input "********"
click at [440, 149] on span "[PERSON_NAME]" at bounding box center [476, 148] width 82 height 14
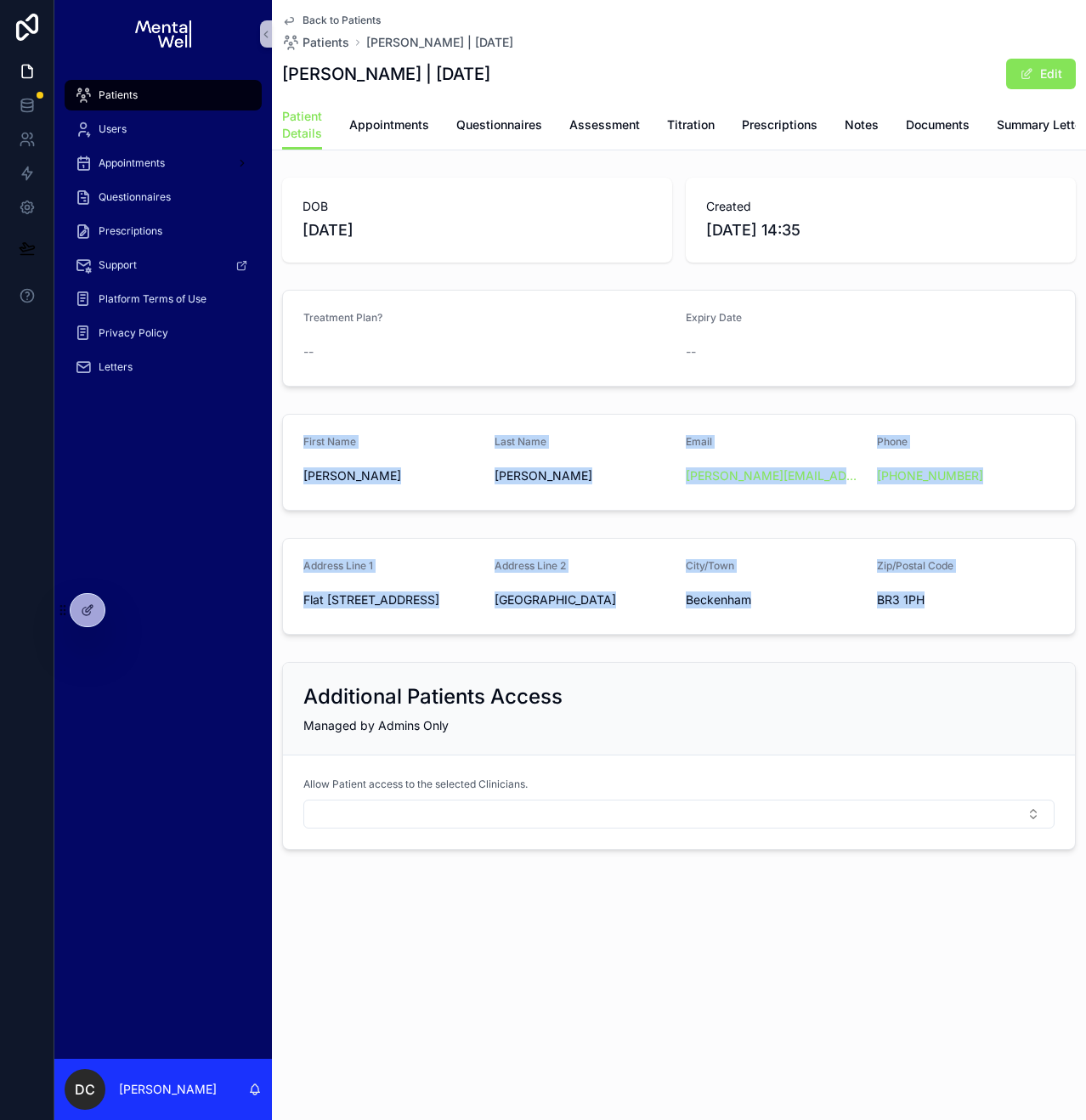
drag, startPoint x: 303, startPoint y: 451, endPoint x: 929, endPoint y: 608, distance: 645.4
click at [929, 608] on div "DOB [DEMOGRAPHIC_DATA] Created [DATE] 14:35 Treatment Plan? -- Expiry Date -- F…" at bounding box center [678, 513] width 814 height 685
copy div "First Name [PERSON_NAME] Last Name [PERSON_NAME] Email [PERSON_NAME][EMAIL_ADDR…"
click at [172, 234] on div "Prescriptions" at bounding box center [163, 231] width 177 height 27
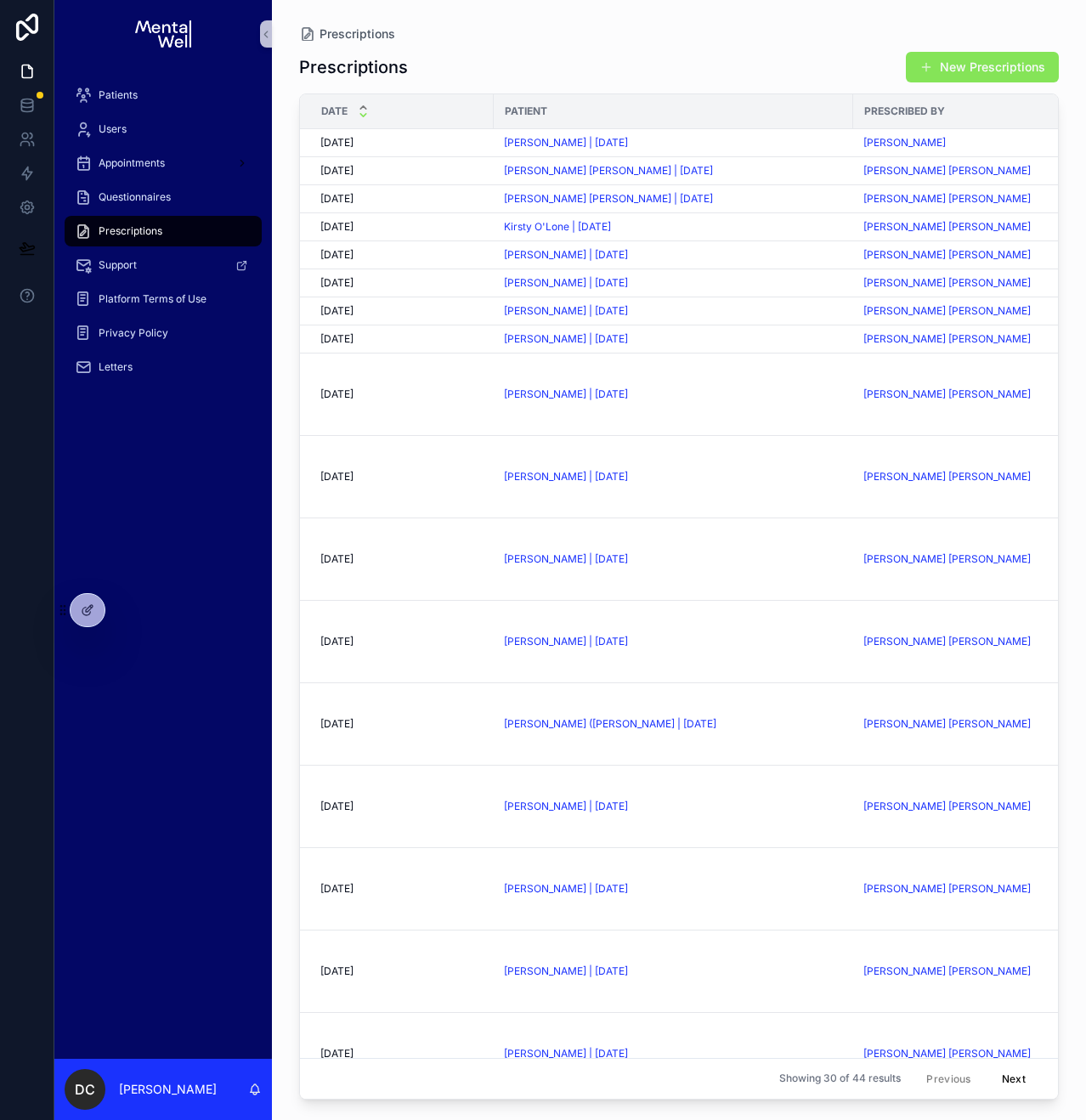
click at [361, 115] on icon "scrollable content" at bounding box center [363, 115] width 6 height 3
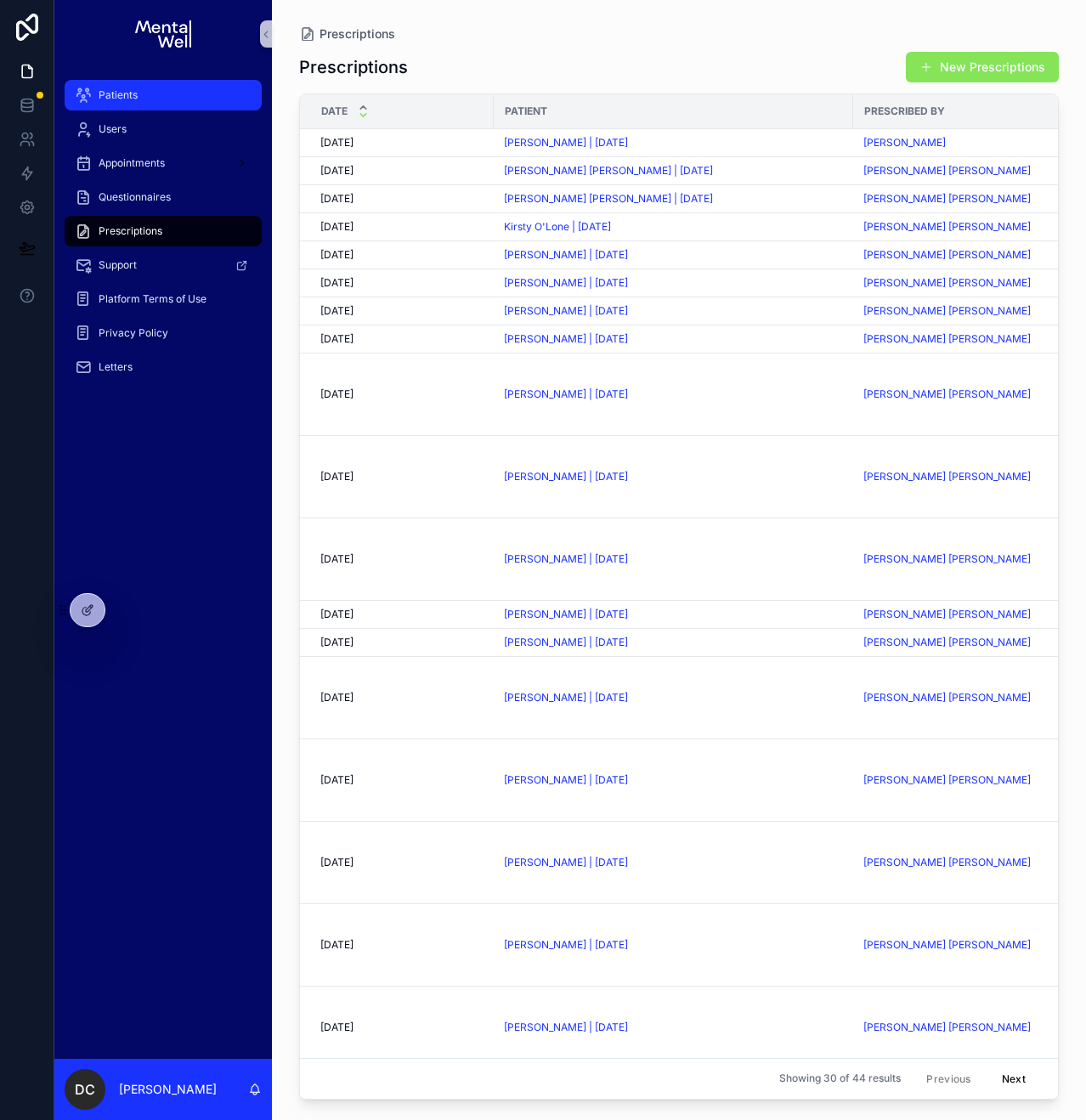
click at [142, 92] on div "Patients" at bounding box center [163, 95] width 177 height 27
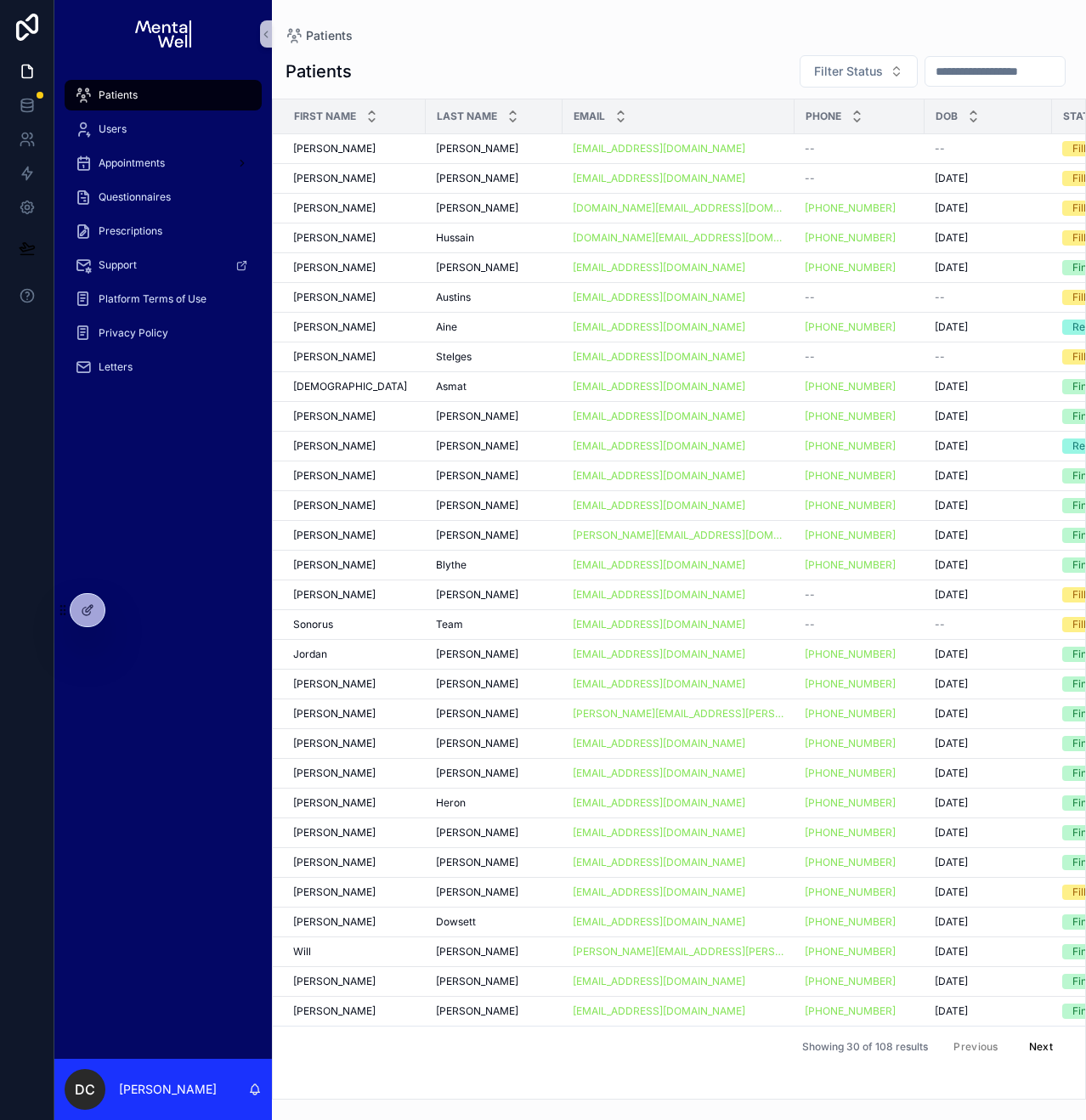
click at [925, 81] on input "scrollable content" at bounding box center [995, 71] width 140 height 23
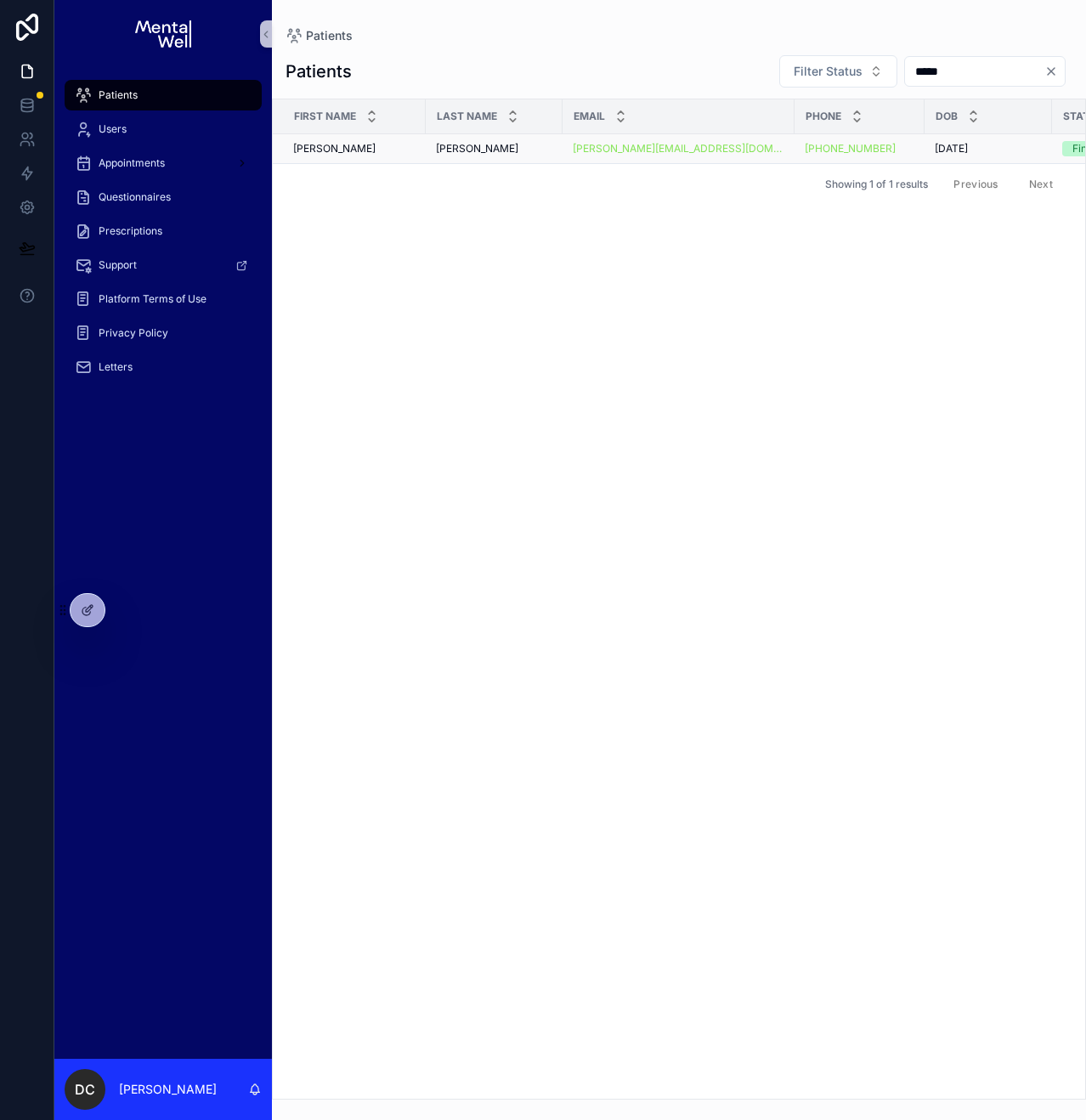
type input "*****"
click at [364, 145] on div "[PERSON_NAME] [PERSON_NAME]" at bounding box center [354, 148] width 123 height 14
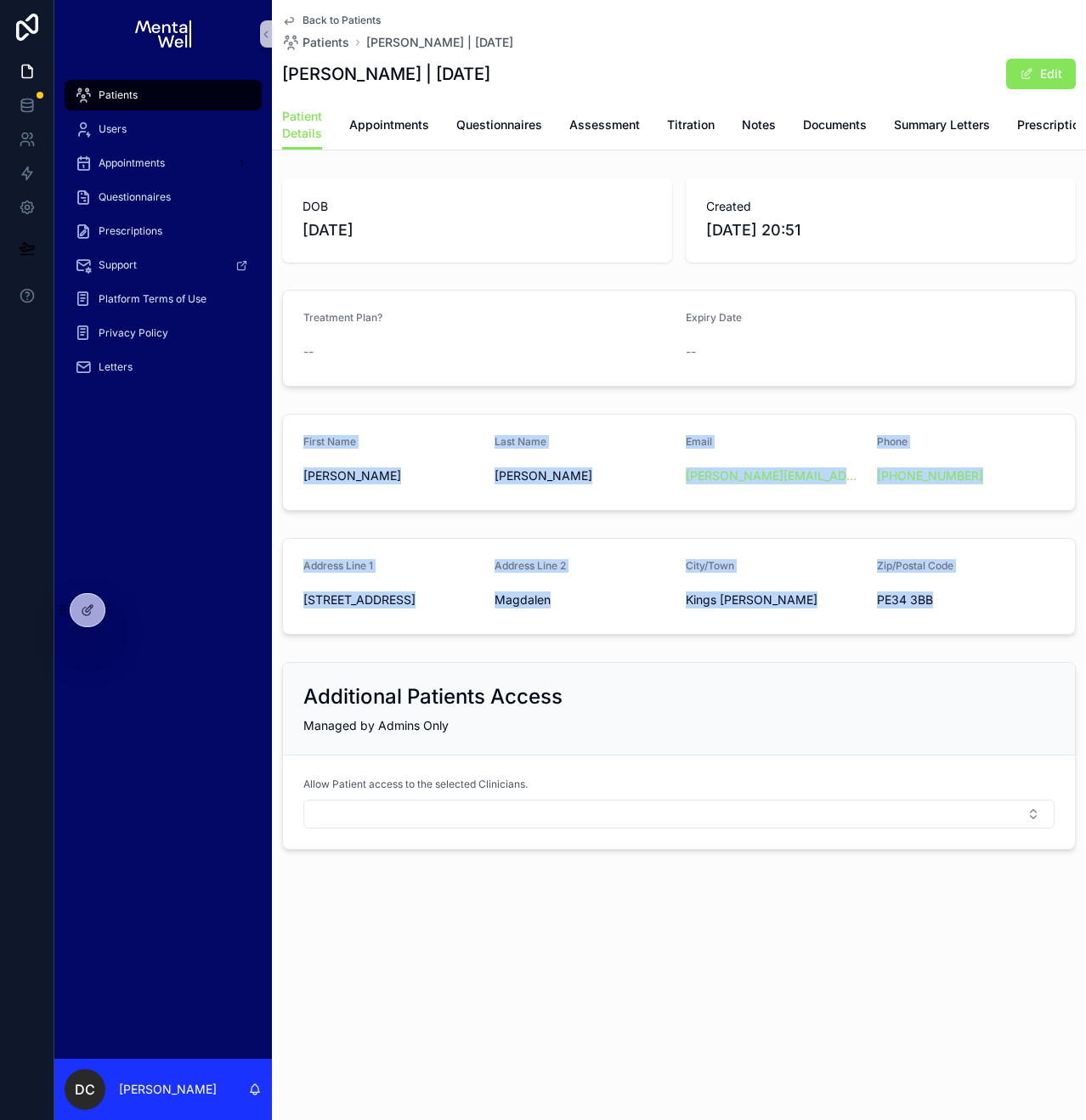
drag, startPoint x: 302, startPoint y: 451, endPoint x: 937, endPoint y: 617, distance: 656.3
click at [937, 617] on div "DOB [DEMOGRAPHIC_DATA] Created [DATE] 20:51 Treatment Plan? -- Expiry Date -- F…" at bounding box center [678, 513] width 814 height 685
copy div "First Name [PERSON_NAME] Last Name [PERSON_NAME] Email [PERSON_NAME][EMAIL_ADDR…"
click at [686, 353] on div "--" at bounding box center [774, 352] width 178 height 27
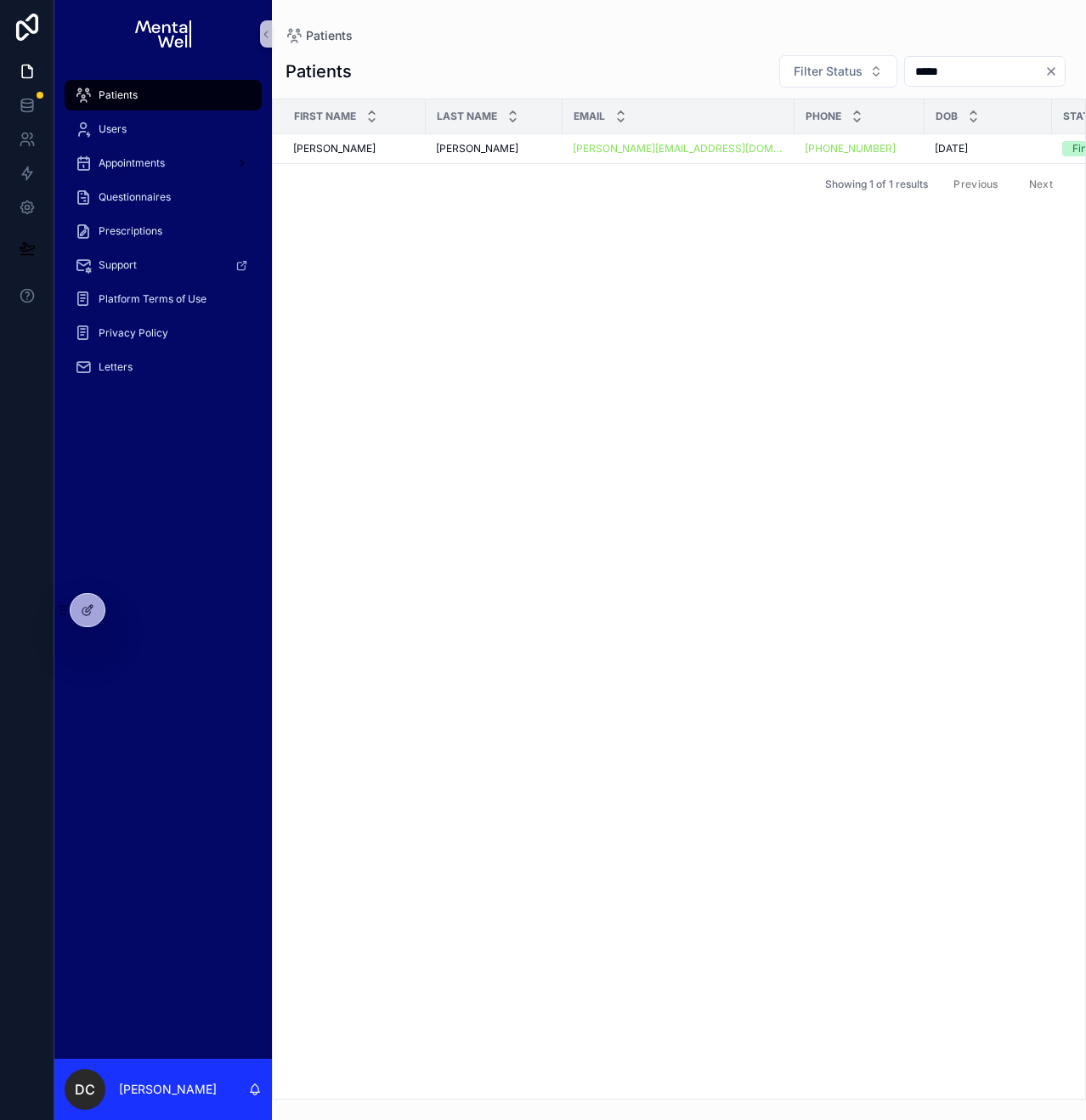
click at [911, 80] on input "*****" at bounding box center [974, 71] width 140 height 23
type input "*****"
click at [476, 154] on div "Heron Heron" at bounding box center [493, 148] width 116 height 14
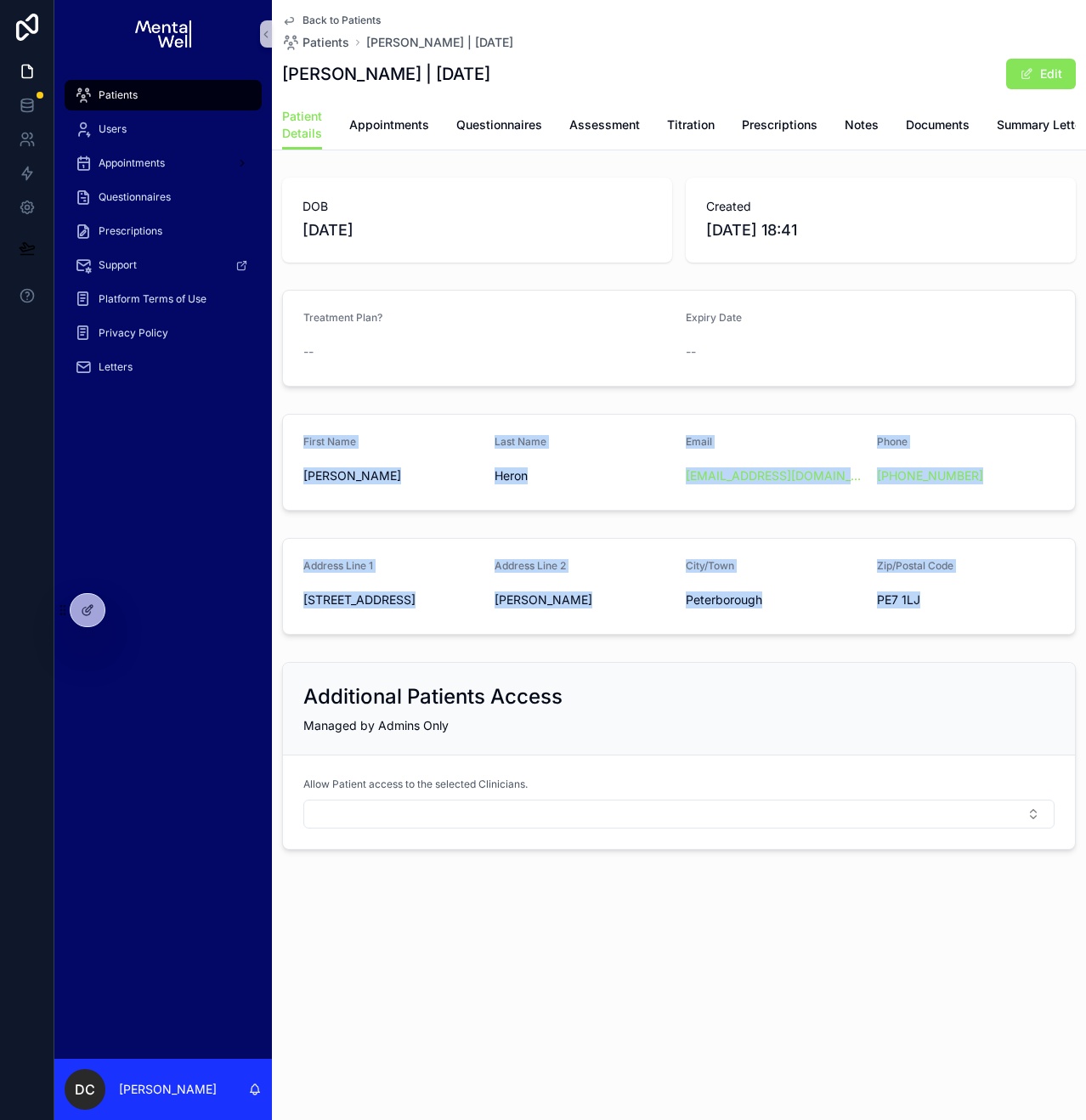
drag, startPoint x: 302, startPoint y: 454, endPoint x: 933, endPoint y: 619, distance: 652.2
click at [933, 619] on div "DOB [DEMOGRAPHIC_DATA] Created [DATE] 18:41 Treatment Plan? -- Expiry Date -- F…" at bounding box center [678, 513] width 814 height 685
click at [179, 222] on div "Prescriptions" at bounding box center [163, 231] width 177 height 27
